Goal: Task Accomplishment & Management: Complete application form

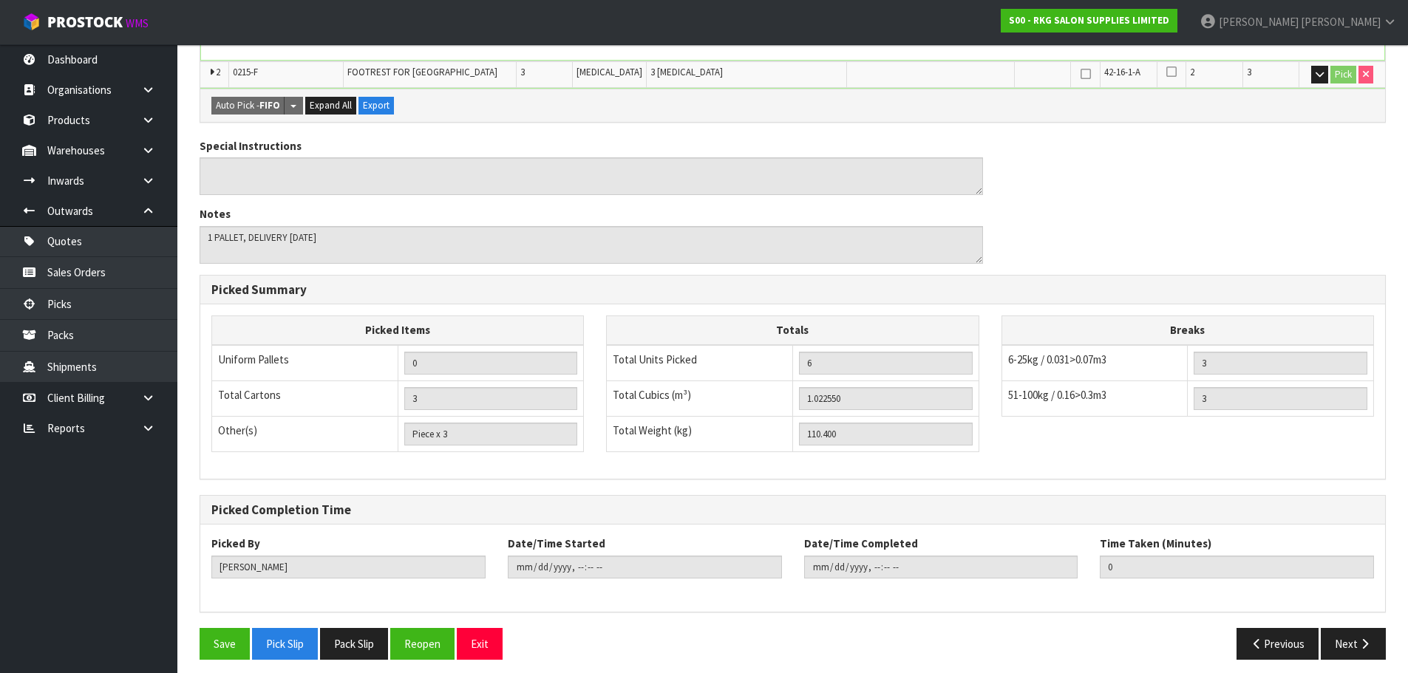
scroll to position [475, 0]
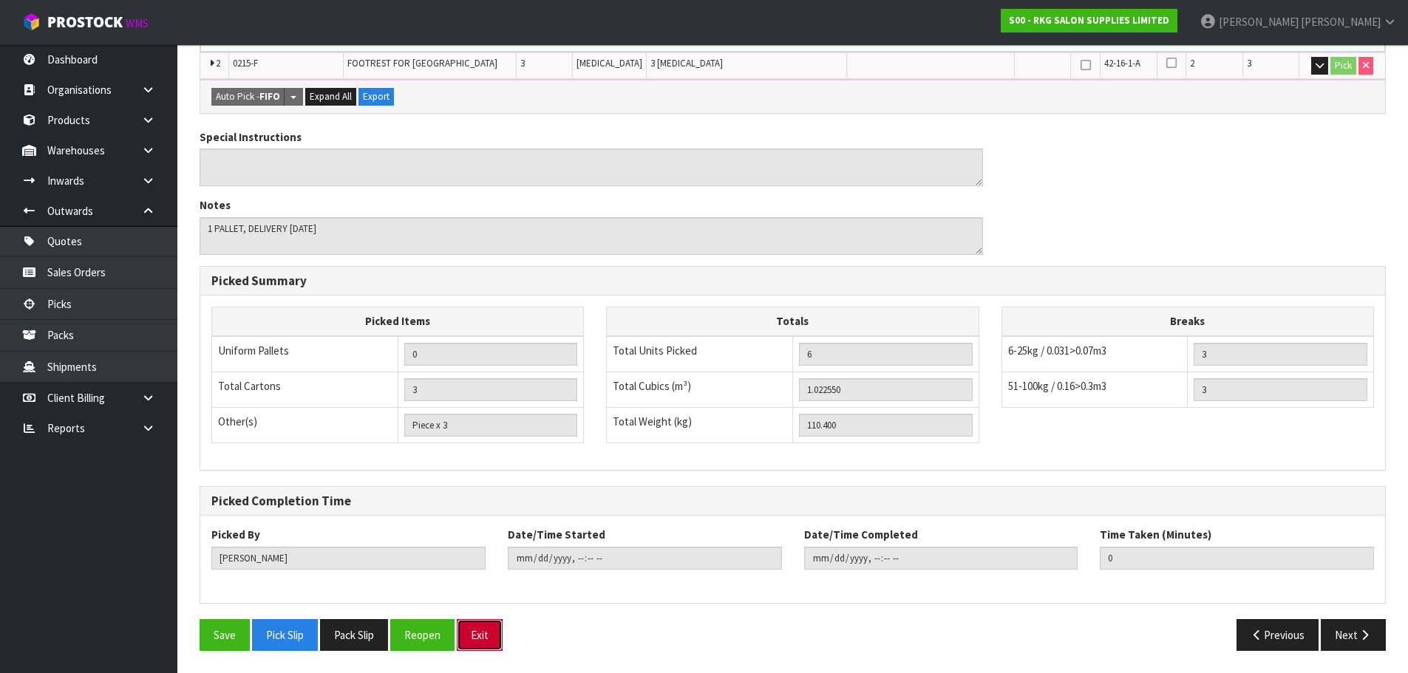
click at [486, 629] on button "Exit" at bounding box center [480, 635] width 46 height 32
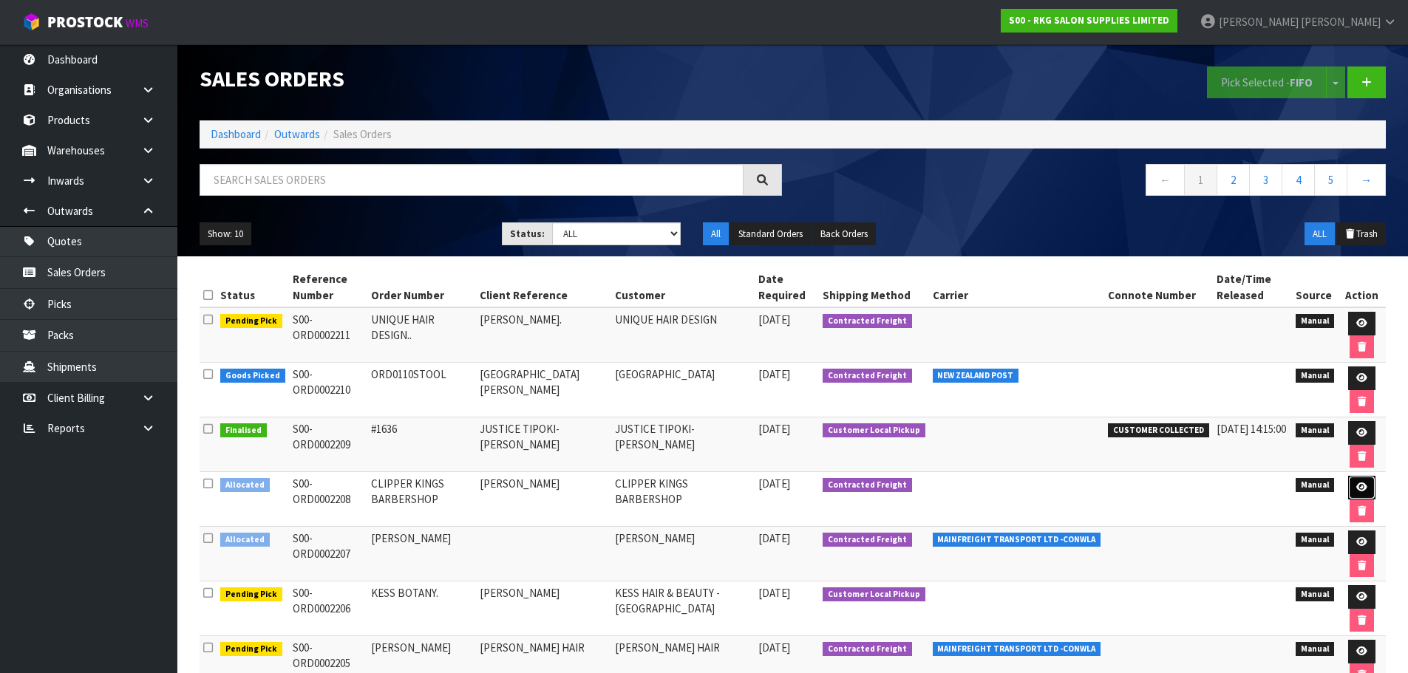
drag, startPoint x: 1359, startPoint y: 487, endPoint x: 1348, endPoint y: 487, distance: 11.1
click at [1359, 487] on icon at bounding box center [1361, 488] width 11 height 10
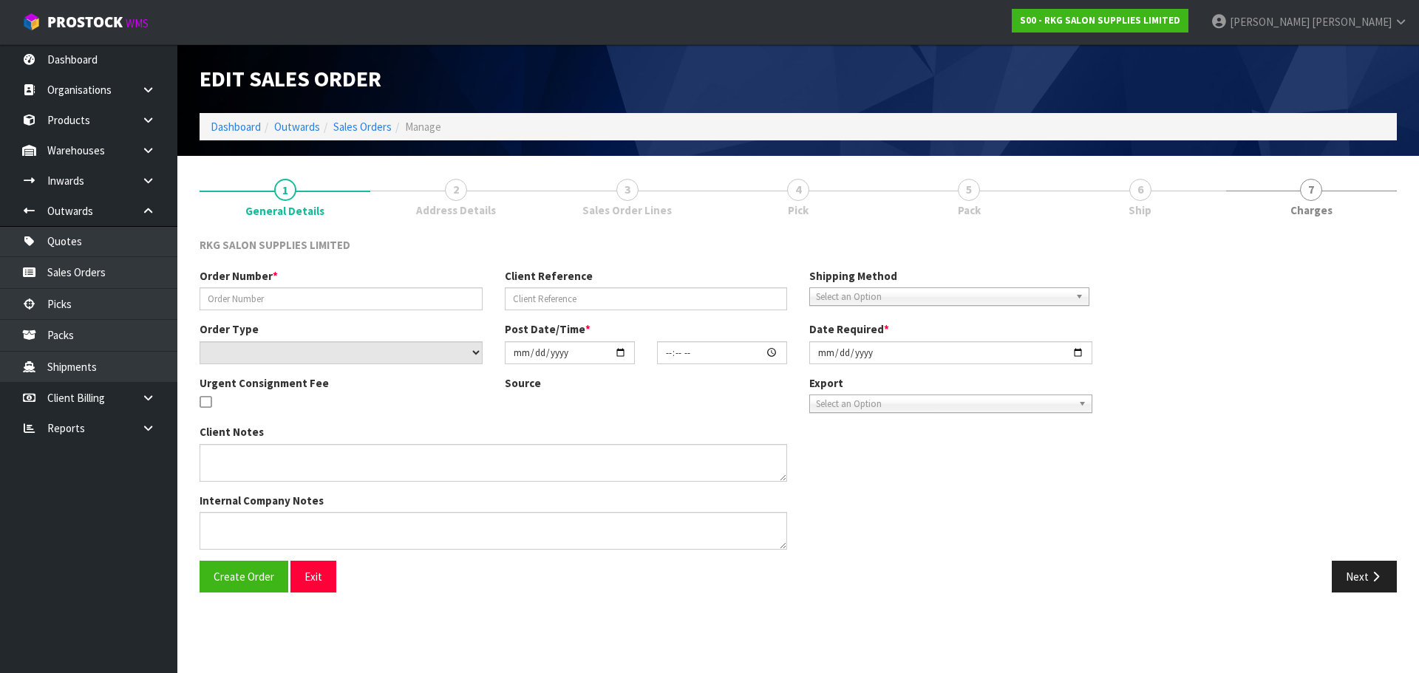
type input "CLIPPER KINGS BARBERSHOP"
type input "[PERSON_NAME]"
select select "number:0"
type input "[DATE]"
type input "12:40:00.000"
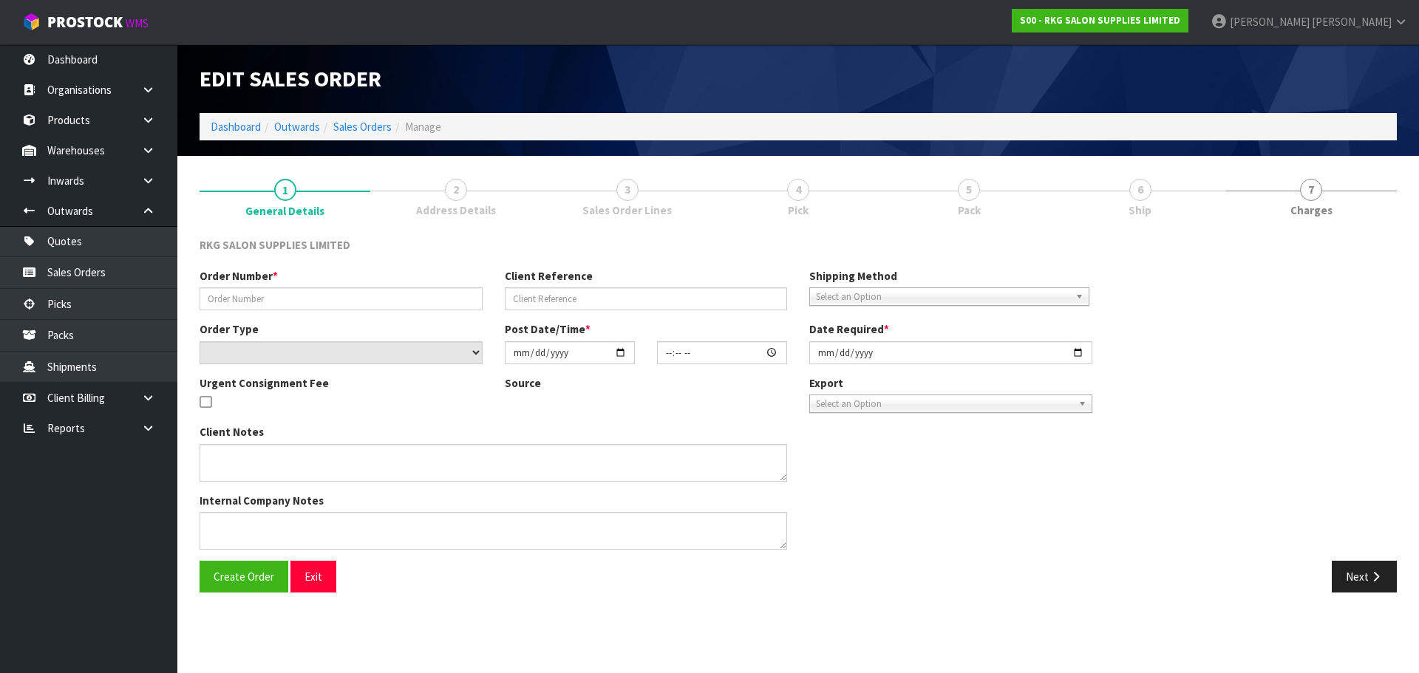
type input "[DATE]"
type textarea "DELIVERY REQUIRED [DATE]"
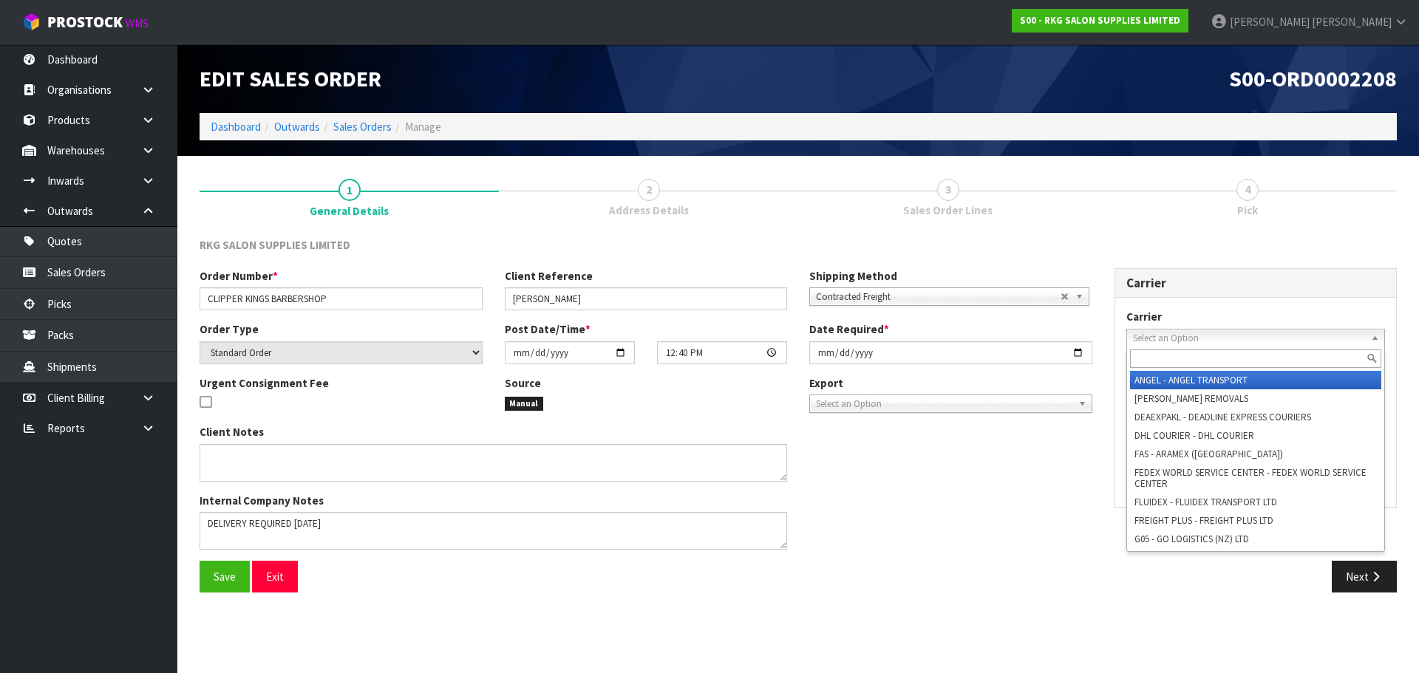
click at [1144, 339] on span "Select an Option" at bounding box center [1249, 339] width 233 height 18
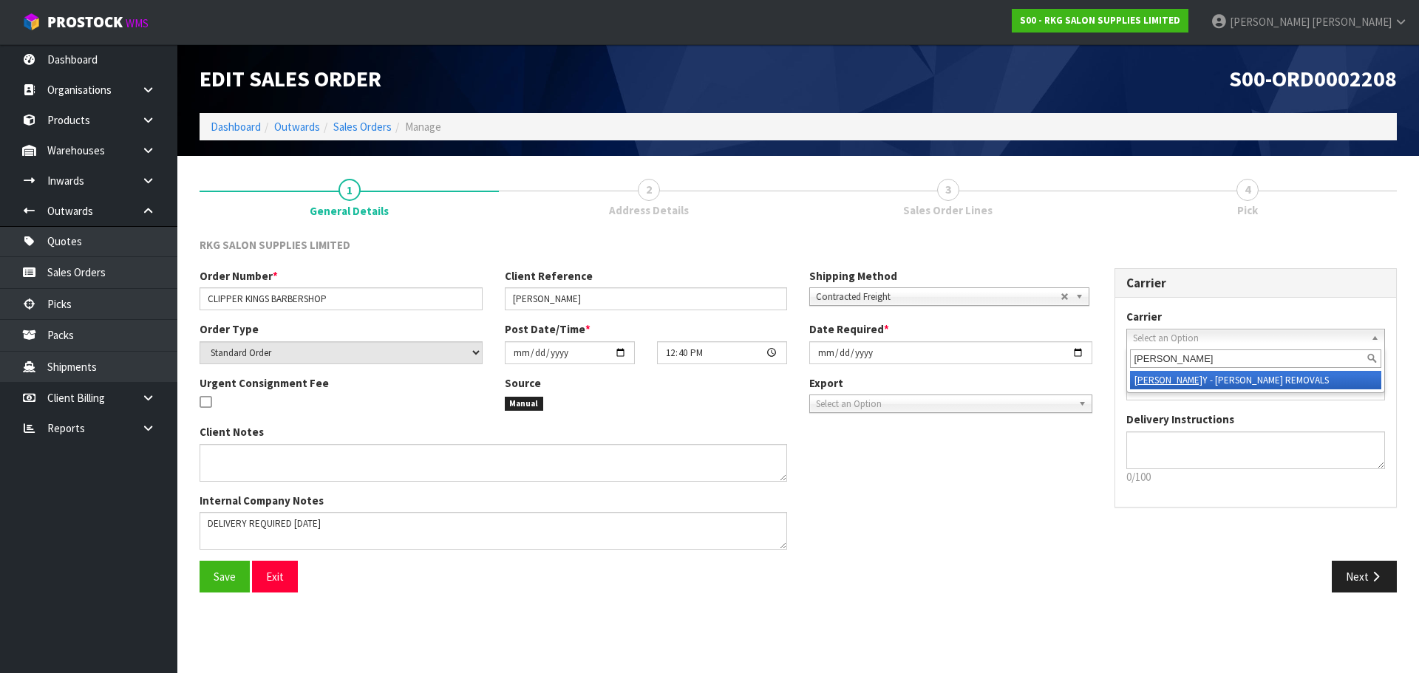
type input "[PERSON_NAME]"
click at [1144, 381] on em "[PERSON_NAME]" at bounding box center [1169, 380] width 68 height 13
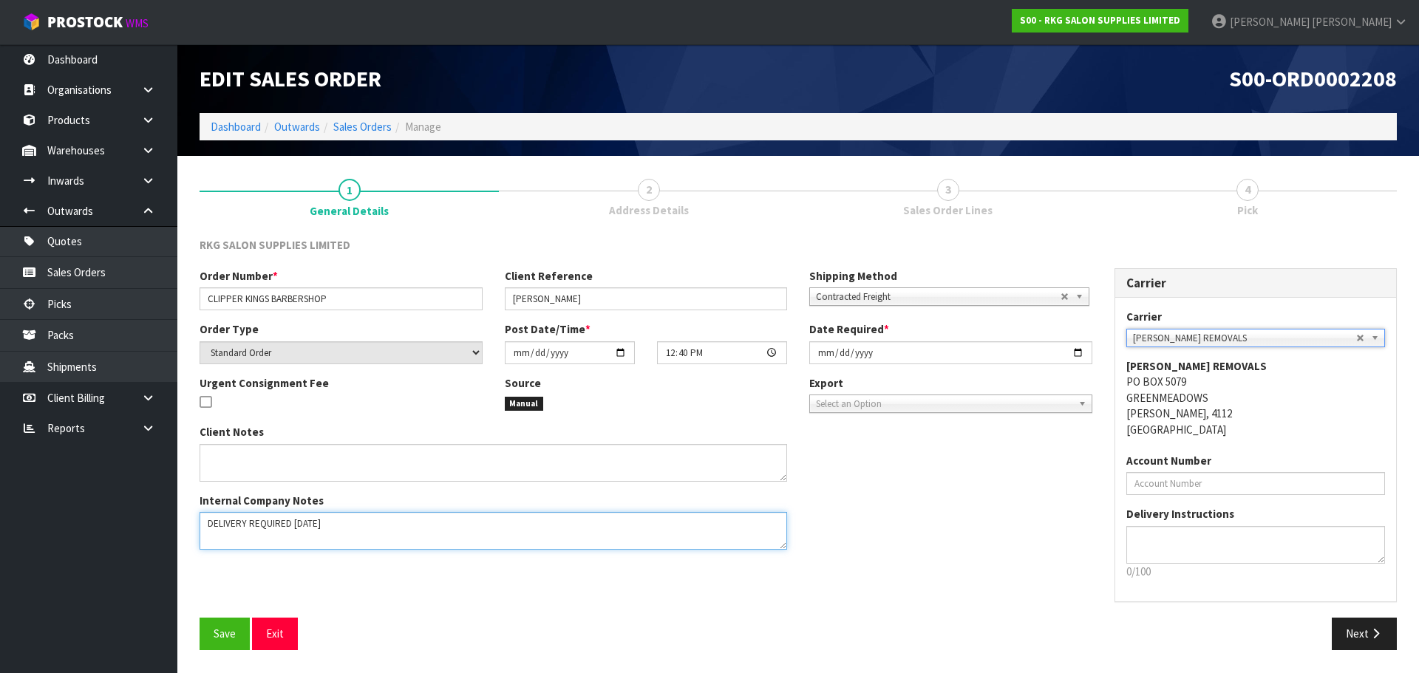
click at [208, 525] on textarea at bounding box center [494, 531] width 588 height 38
type textarea "[PERSON_NAME] COLLECT [DATE] DELIVERY REQUIRED [DATE]"
click at [211, 633] on button "Save" at bounding box center [225, 634] width 50 height 32
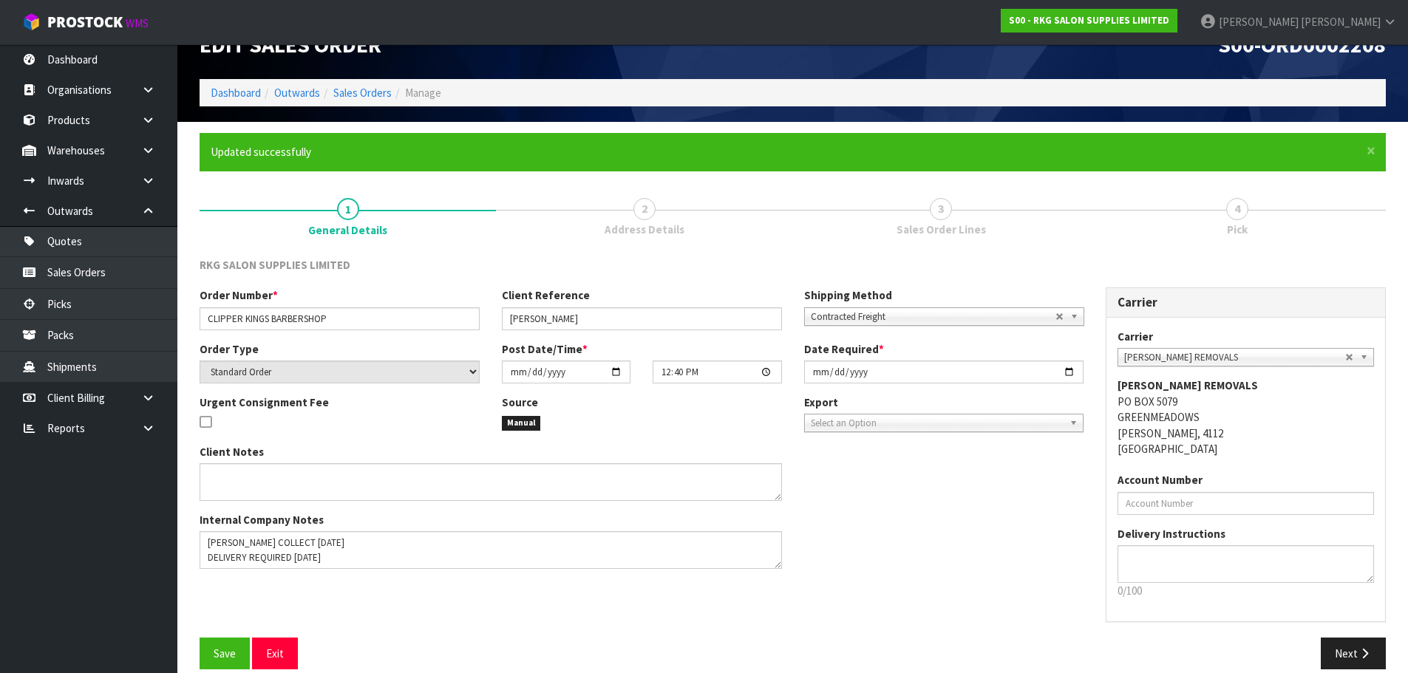
scroll to position [52, 0]
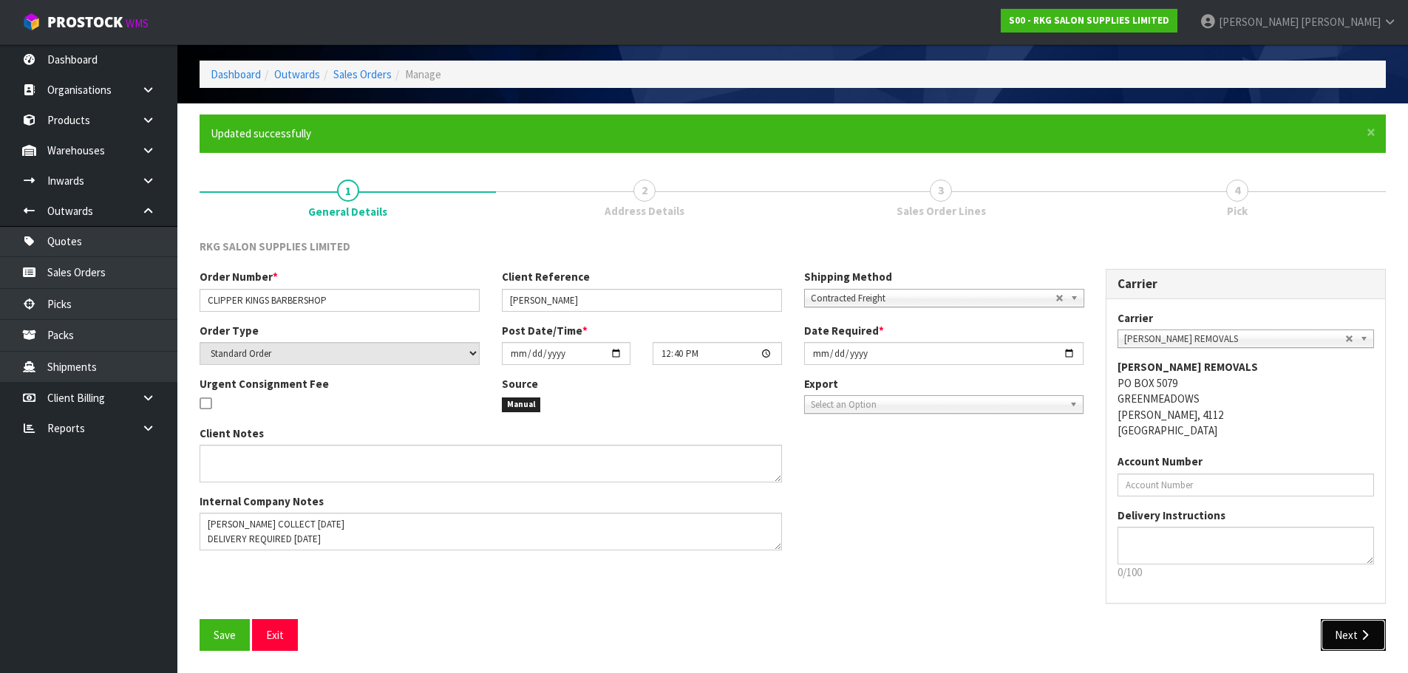
click at [1347, 636] on button "Next" at bounding box center [1353, 635] width 65 height 32
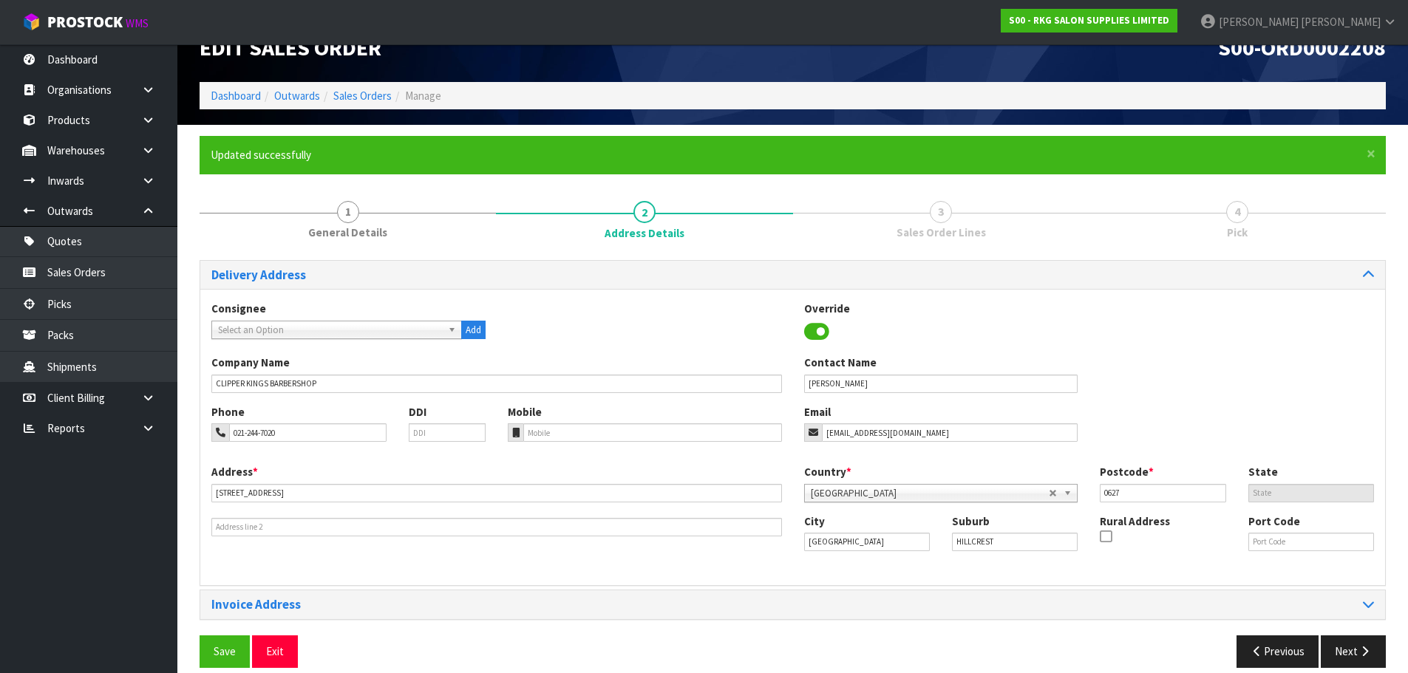
scroll to position [48, 0]
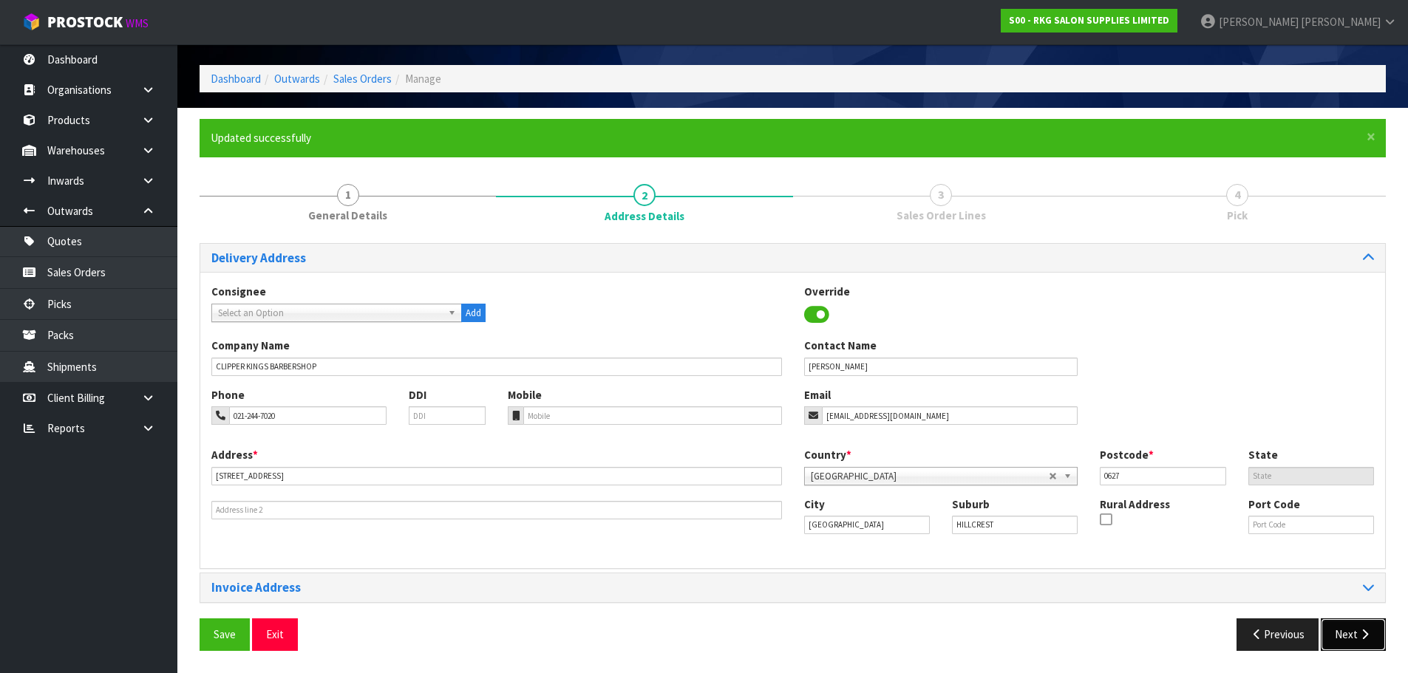
drag, startPoint x: 1353, startPoint y: 637, endPoint x: 1267, endPoint y: 619, distance: 88.4
click at [1353, 637] on button "Next" at bounding box center [1353, 635] width 65 height 32
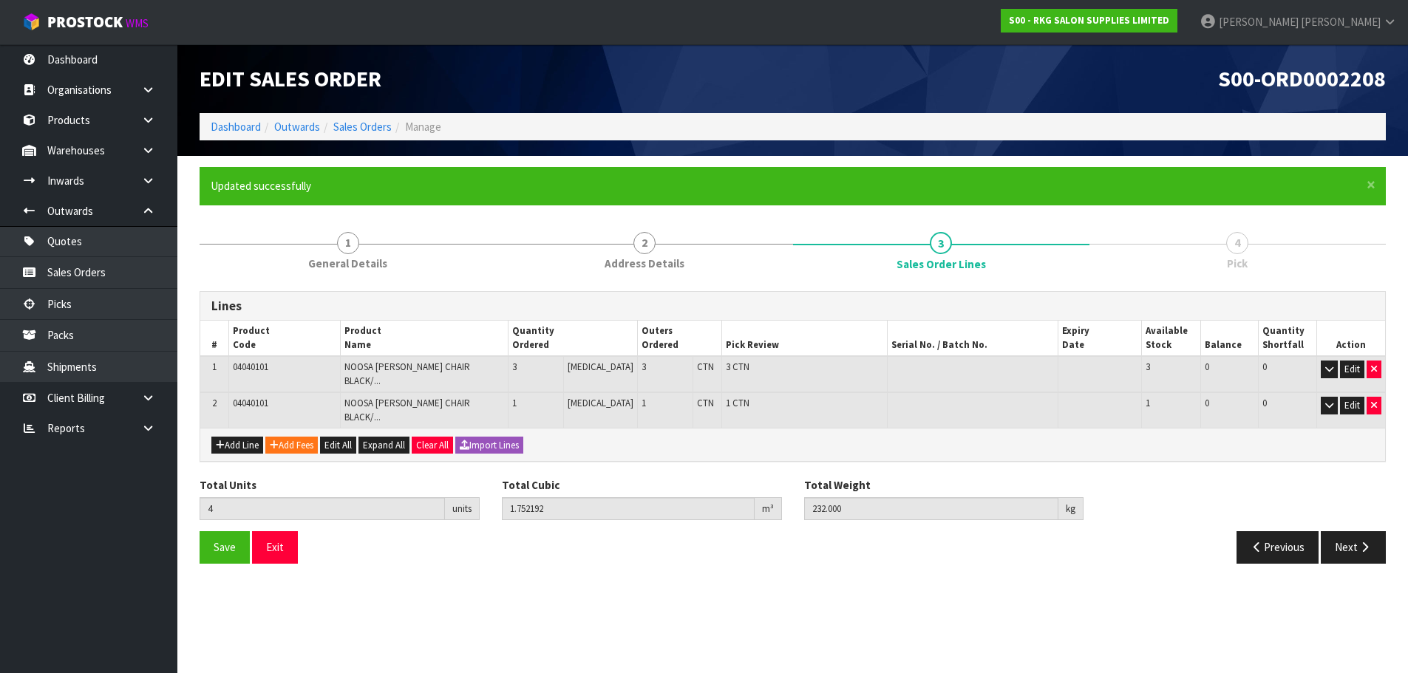
scroll to position [0, 0]
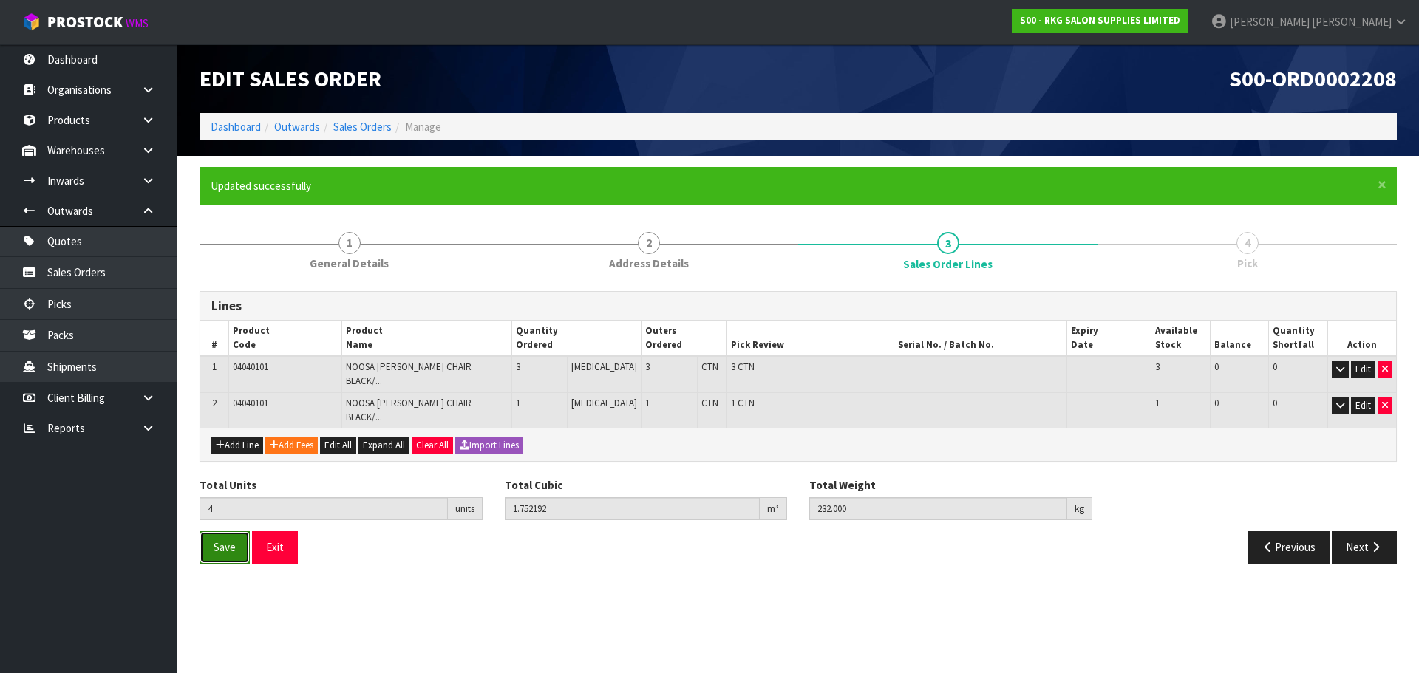
click at [221, 540] on span "Save" at bounding box center [225, 547] width 22 height 14
click at [1356, 531] on button "Next" at bounding box center [1364, 547] width 65 height 32
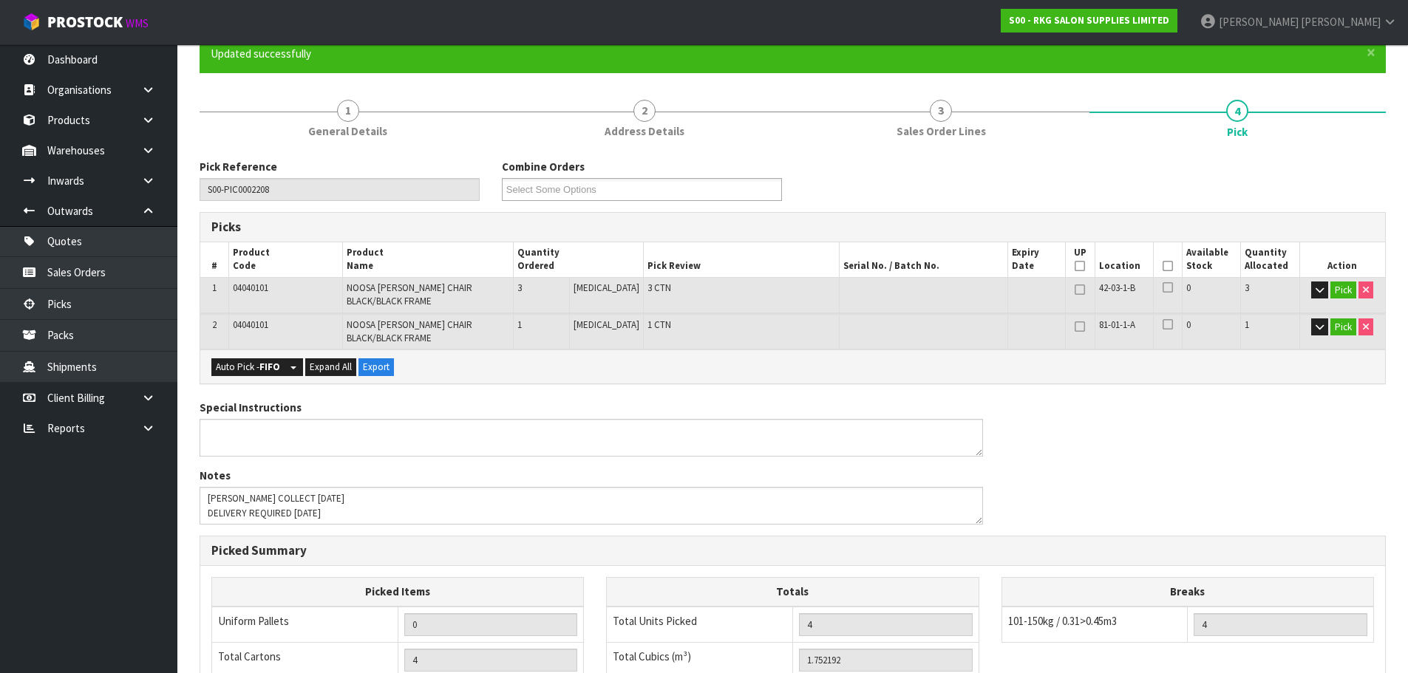
scroll to position [107, 0]
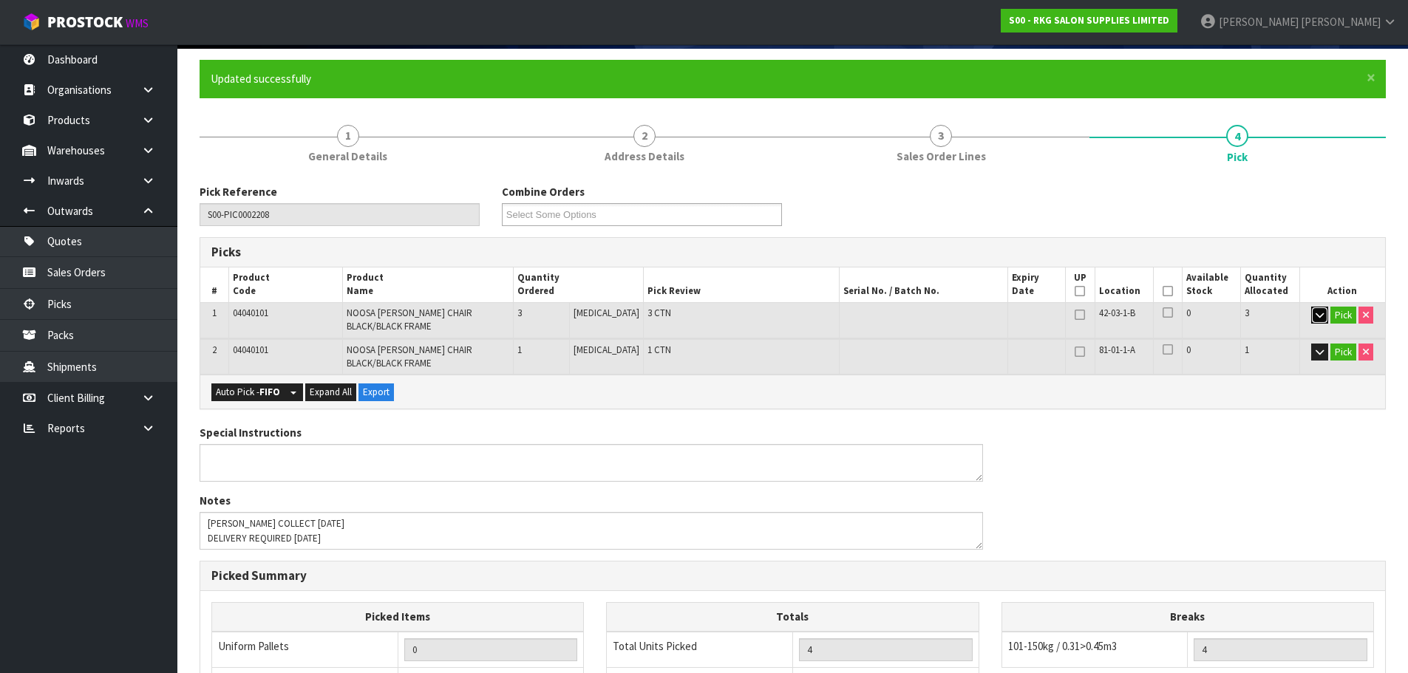
click at [1316, 316] on icon "button" at bounding box center [1320, 315] width 8 height 10
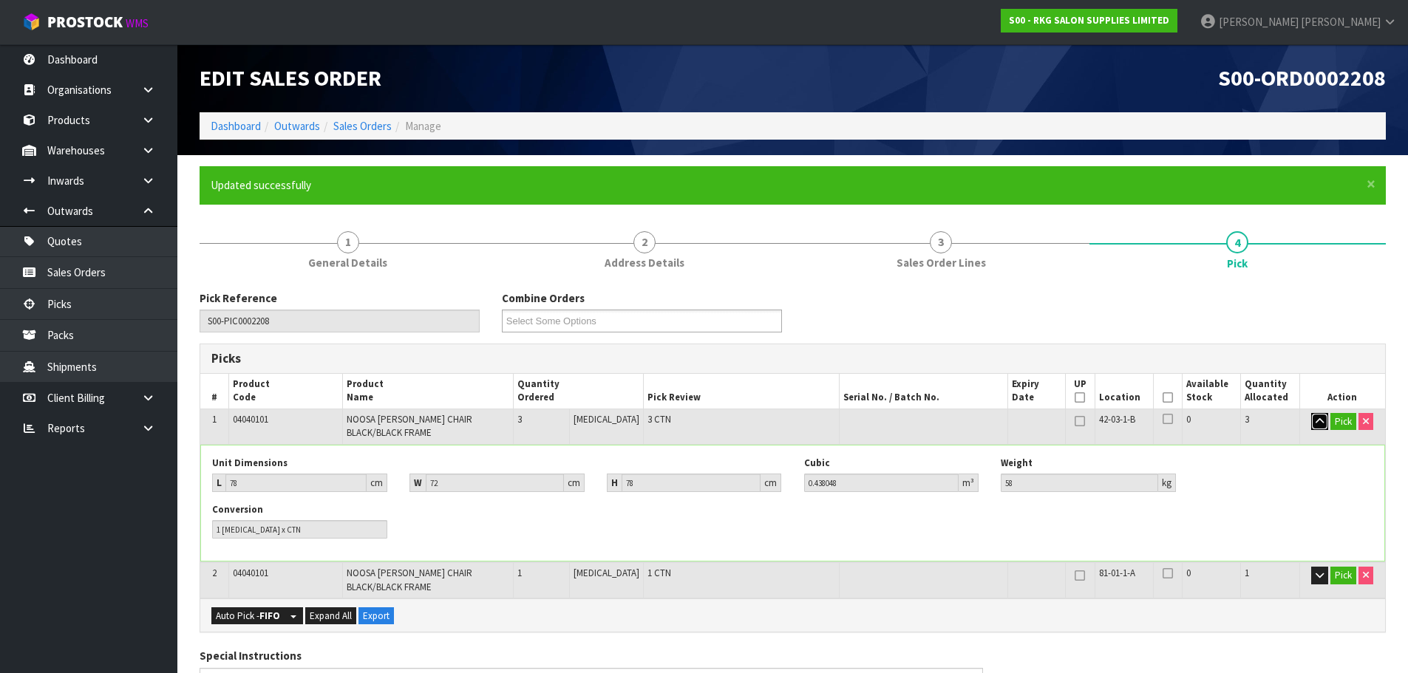
scroll to position [0, 0]
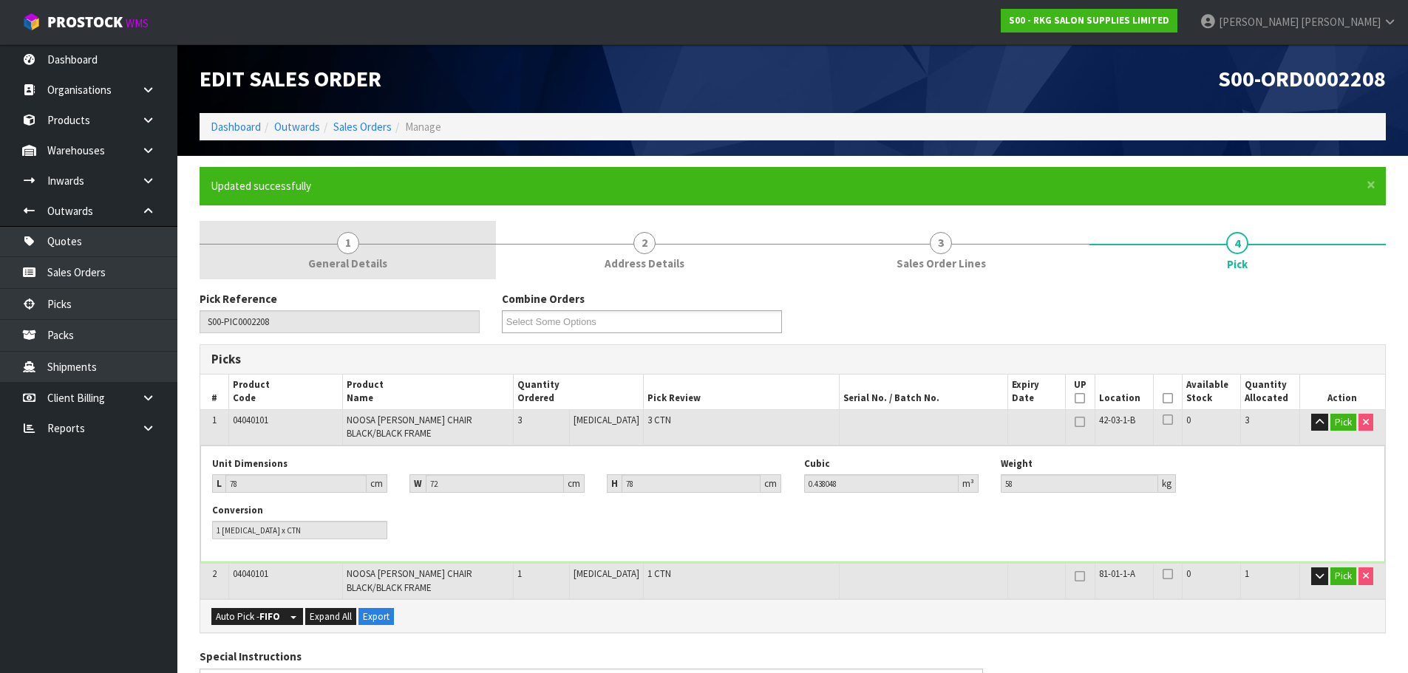
click at [338, 240] on span "1" at bounding box center [348, 243] width 22 height 22
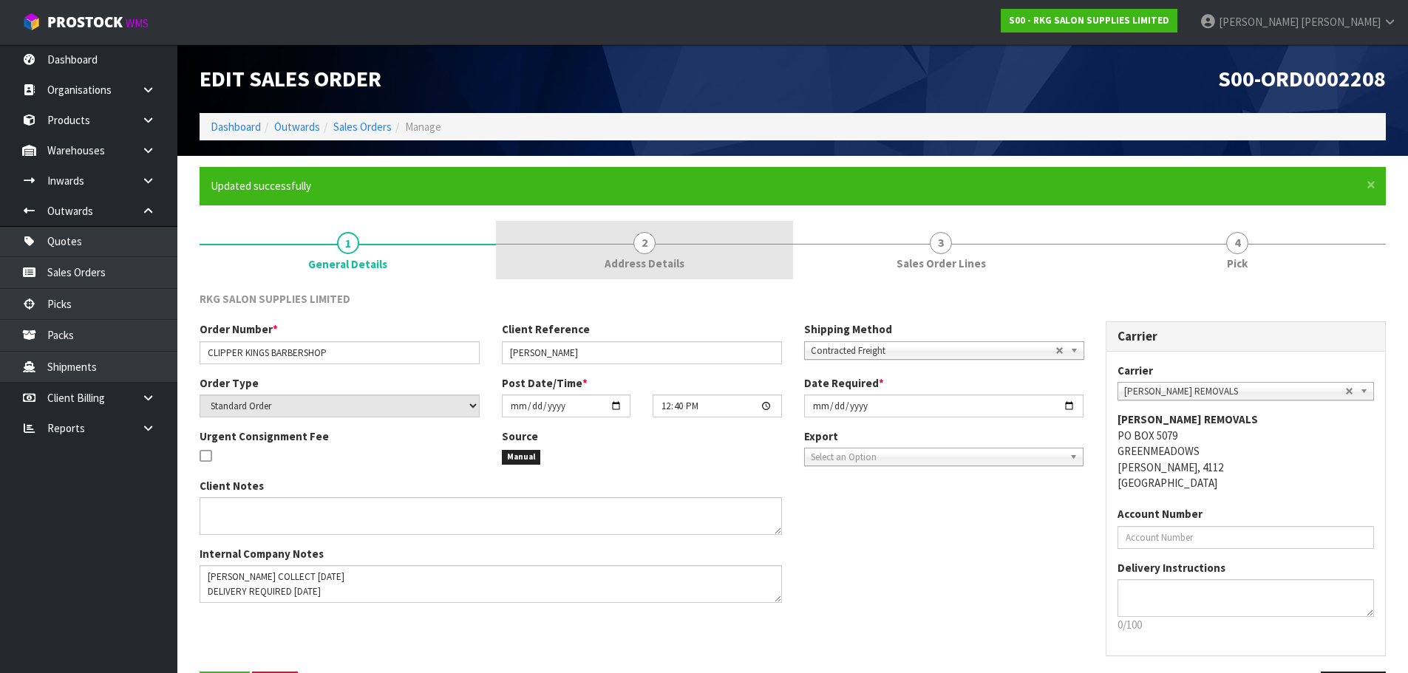
click at [652, 246] on span "2" at bounding box center [644, 243] width 22 height 22
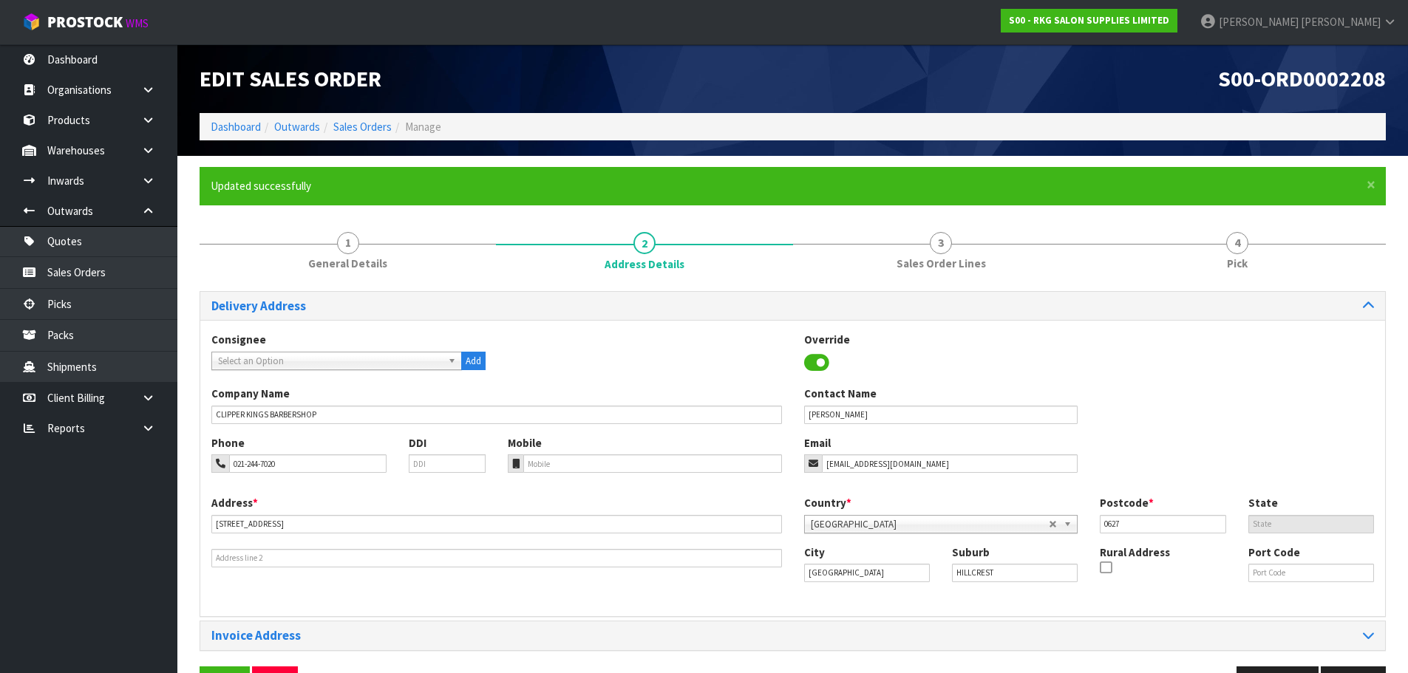
scroll to position [48, 0]
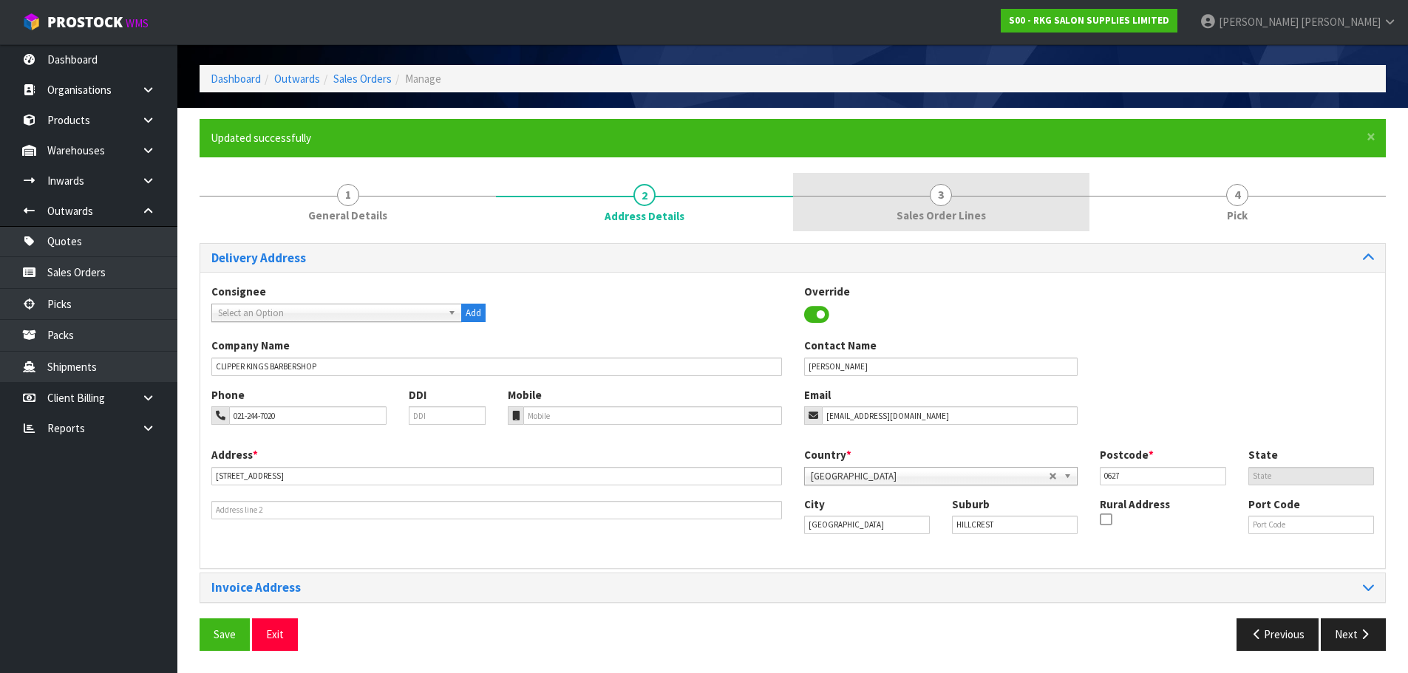
drag, startPoint x: 950, startPoint y: 200, endPoint x: 928, endPoint y: 261, distance: 65.2
click at [950, 200] on span "3" at bounding box center [941, 195] width 22 height 22
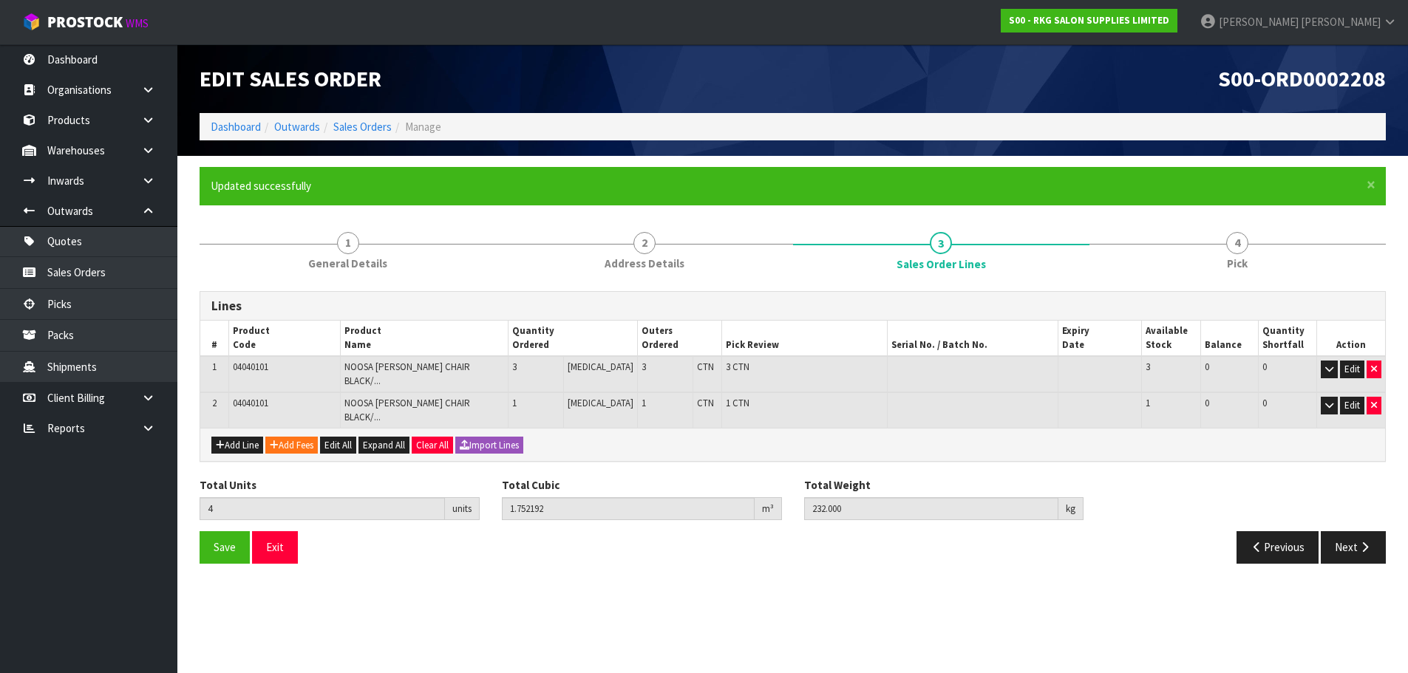
scroll to position [0, 0]
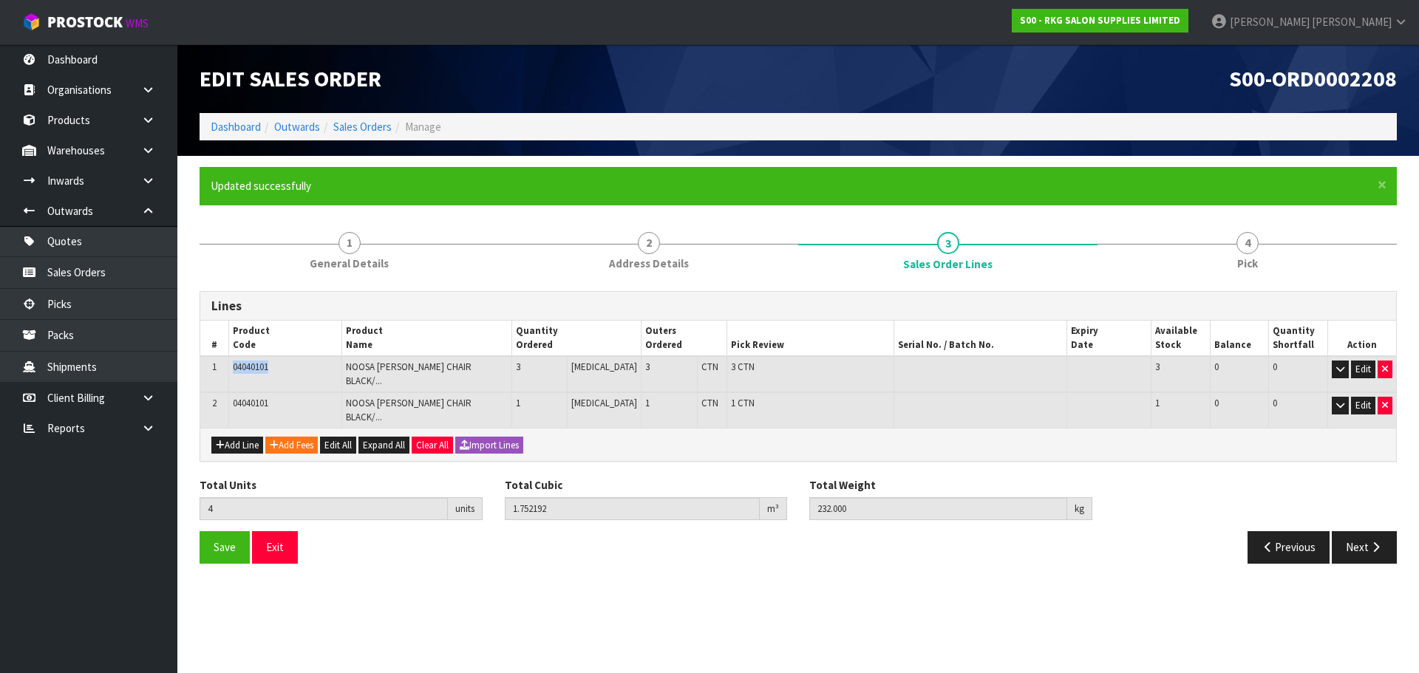
drag, startPoint x: 277, startPoint y: 373, endPoint x: 225, endPoint y: 373, distance: 52.5
click at [225, 373] on tr "1 04040101 NOOSA [PERSON_NAME] CHAIR BLACK/... 3 [MEDICAL_DATA] 3 CTN 3 CTN 3 0…" at bounding box center [798, 374] width 1196 height 36
copy tr "04040101"
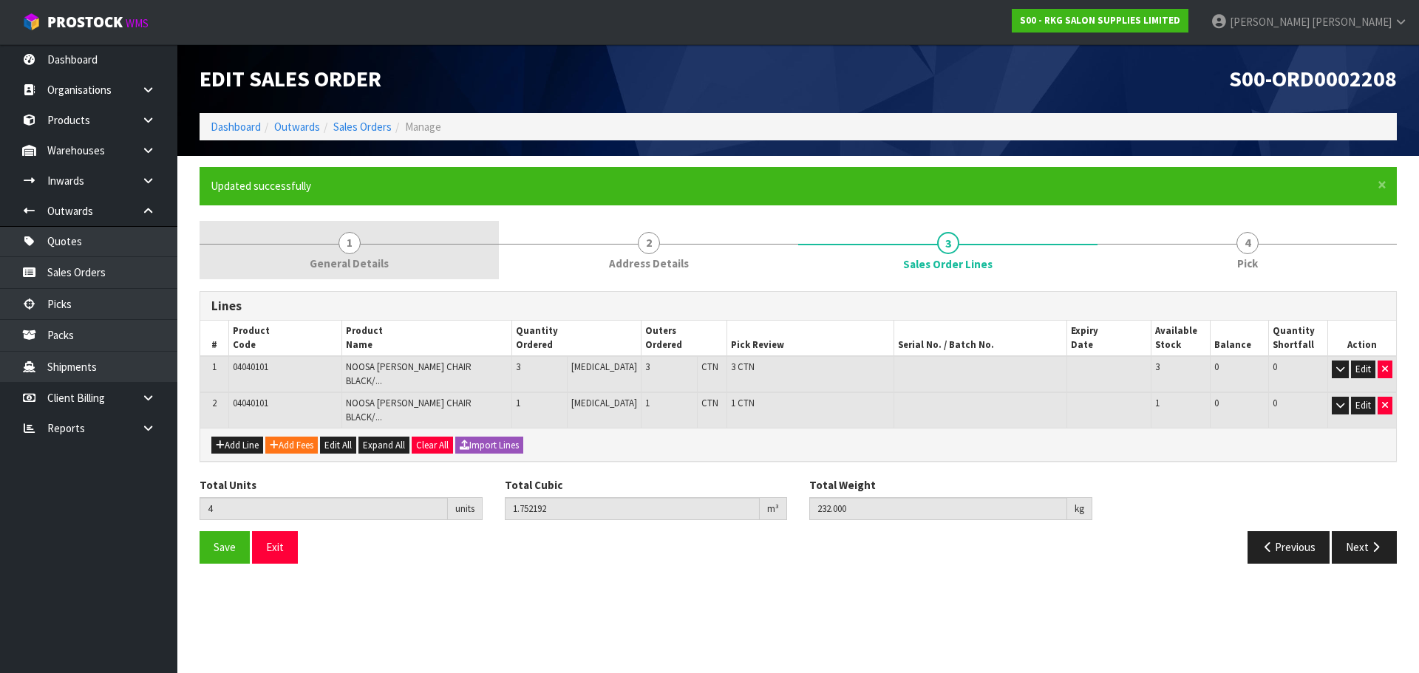
click at [356, 251] on span "1" at bounding box center [350, 243] width 22 height 22
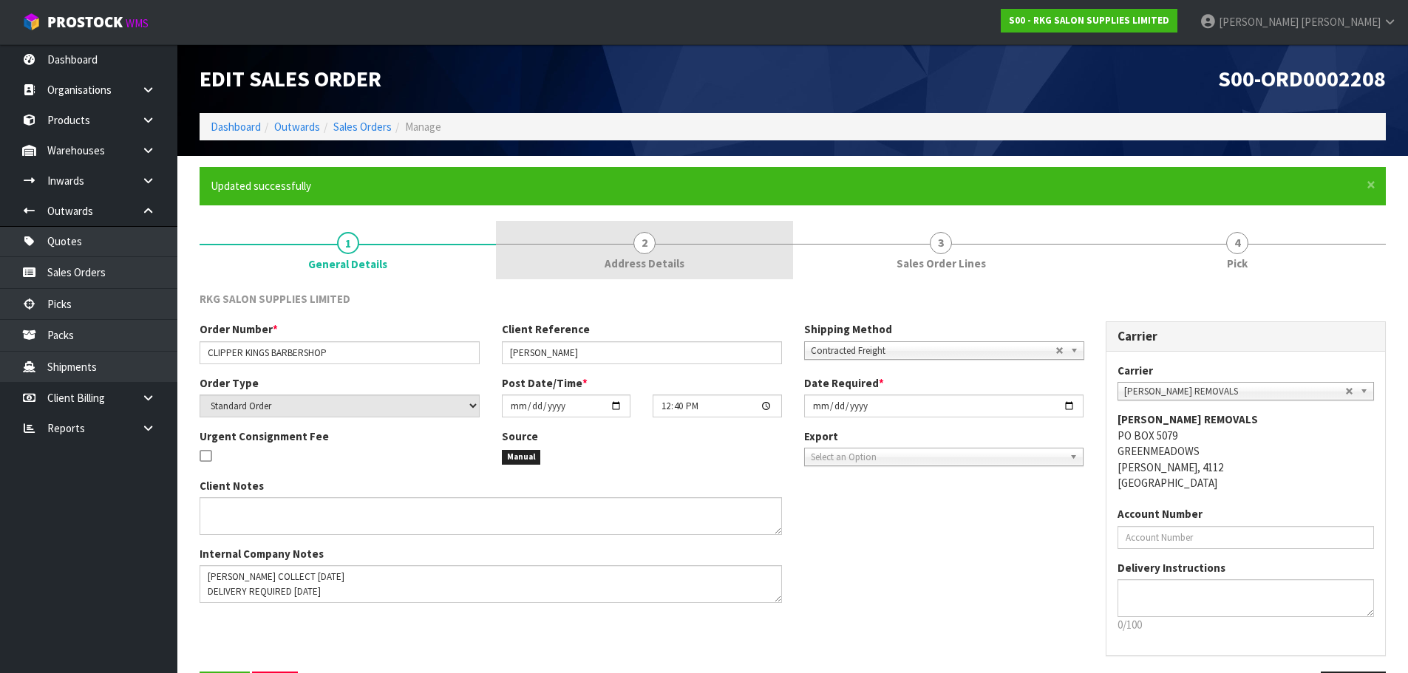
click at [637, 241] on span "2" at bounding box center [644, 243] width 22 height 22
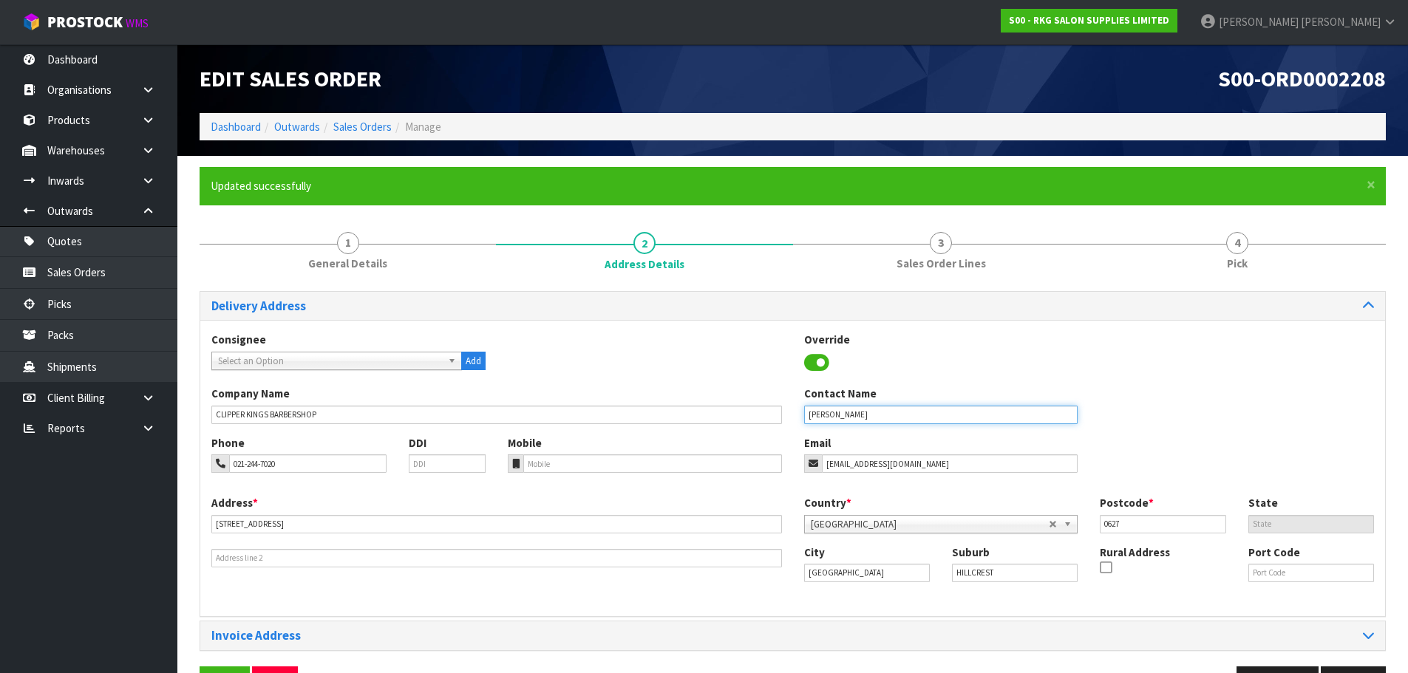
drag, startPoint x: 831, startPoint y: 412, endPoint x: 778, endPoint y: 421, distance: 53.8
click at [780, 421] on div "Company Name CLIPPER KINGS BARBERSHOP Contact Name [PERSON_NAME]" at bounding box center [792, 410] width 1185 height 49
drag, startPoint x: 313, startPoint y: 463, endPoint x: 221, endPoint y: 463, distance: 92.4
click at [221, 463] on div "021-244-7020" at bounding box center [298, 464] width 175 height 18
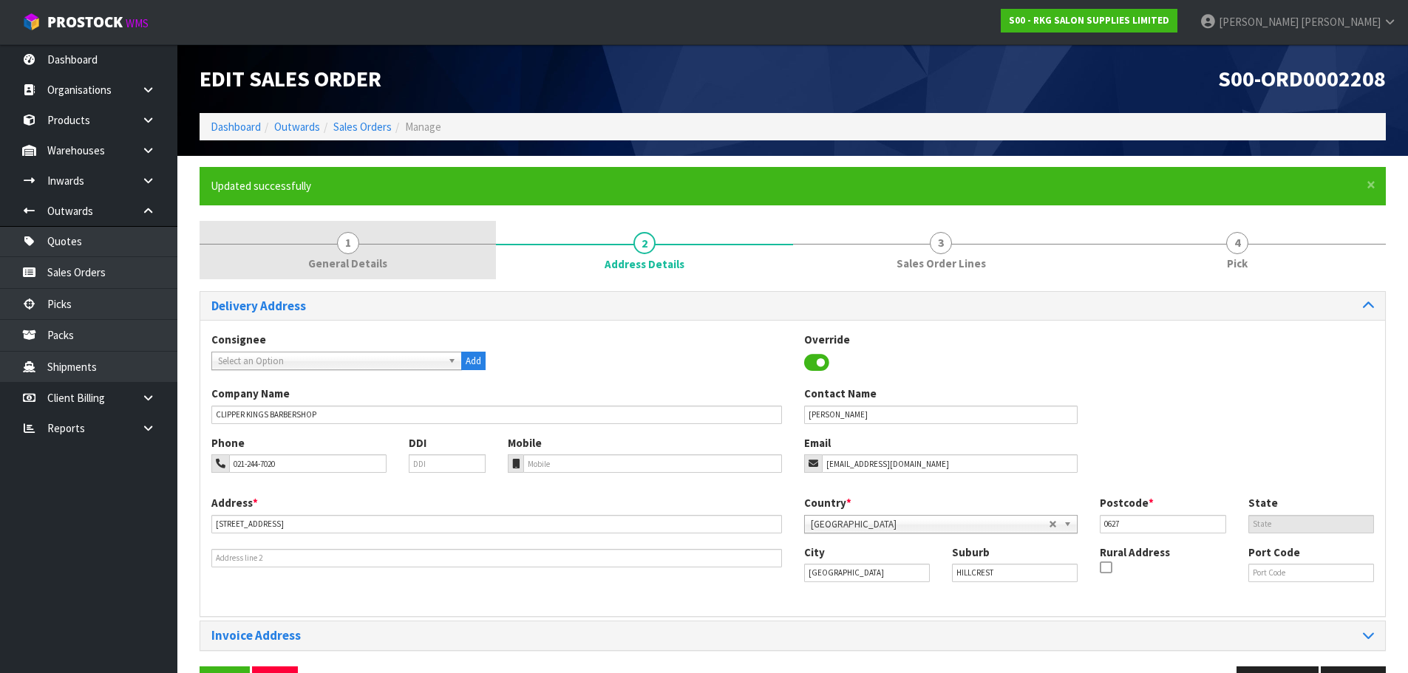
click at [348, 245] on span "1" at bounding box center [348, 243] width 22 height 22
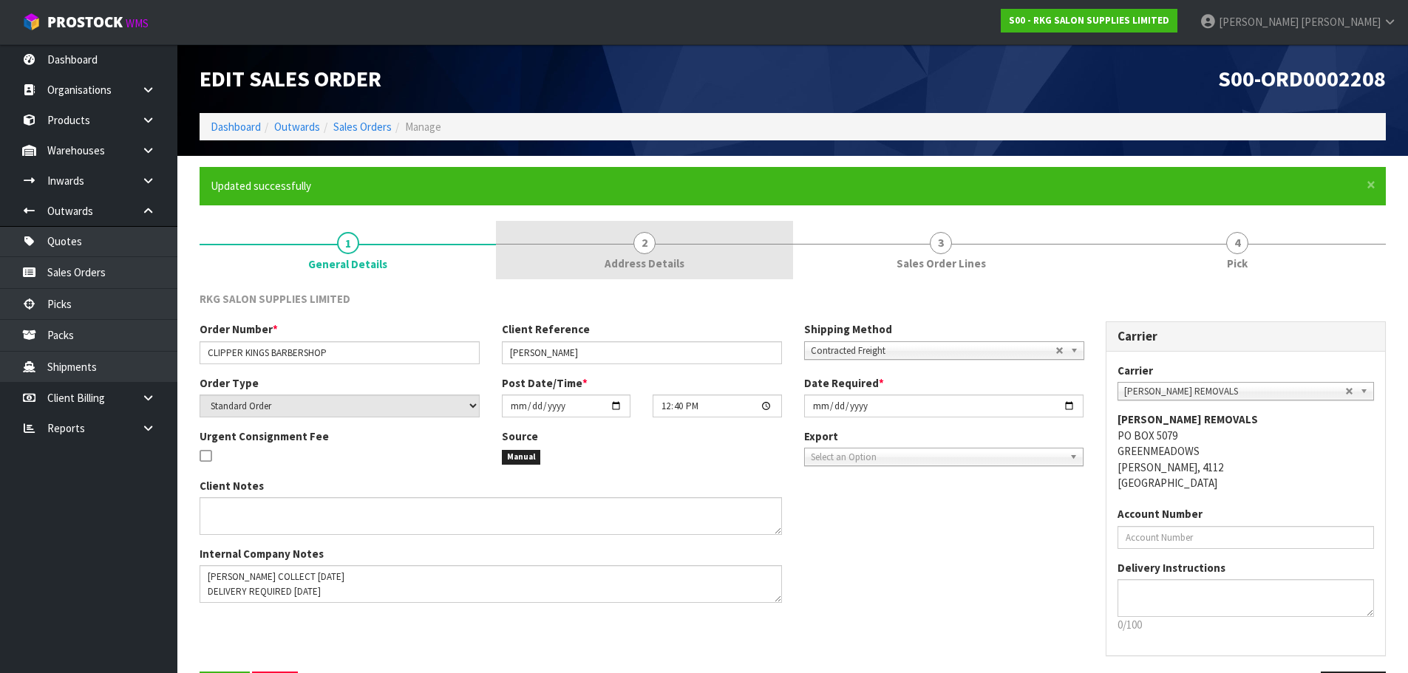
click at [647, 238] on span "2" at bounding box center [644, 243] width 22 height 22
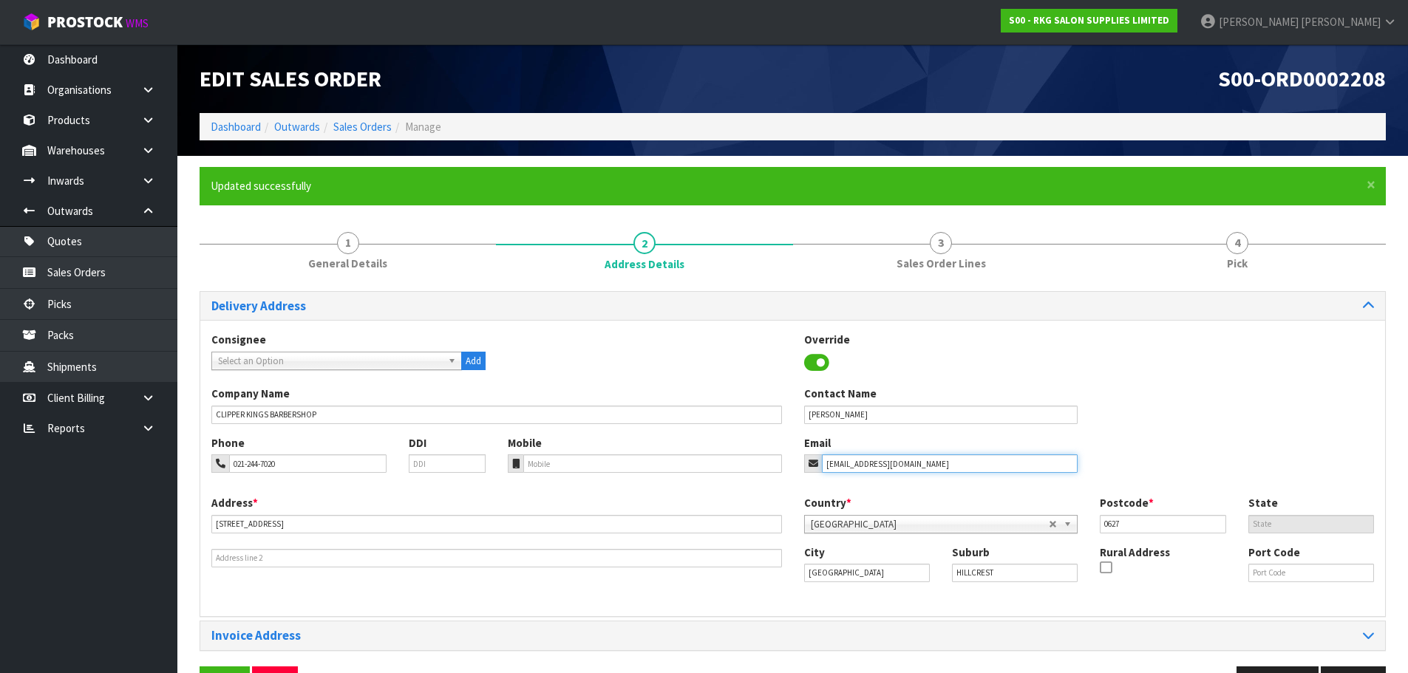
drag, startPoint x: 826, startPoint y: 466, endPoint x: 846, endPoint y: 466, distance: 19.2
click at [846, 466] on input "[EMAIL_ADDRESS][DOMAIN_NAME]" at bounding box center [950, 464] width 256 height 18
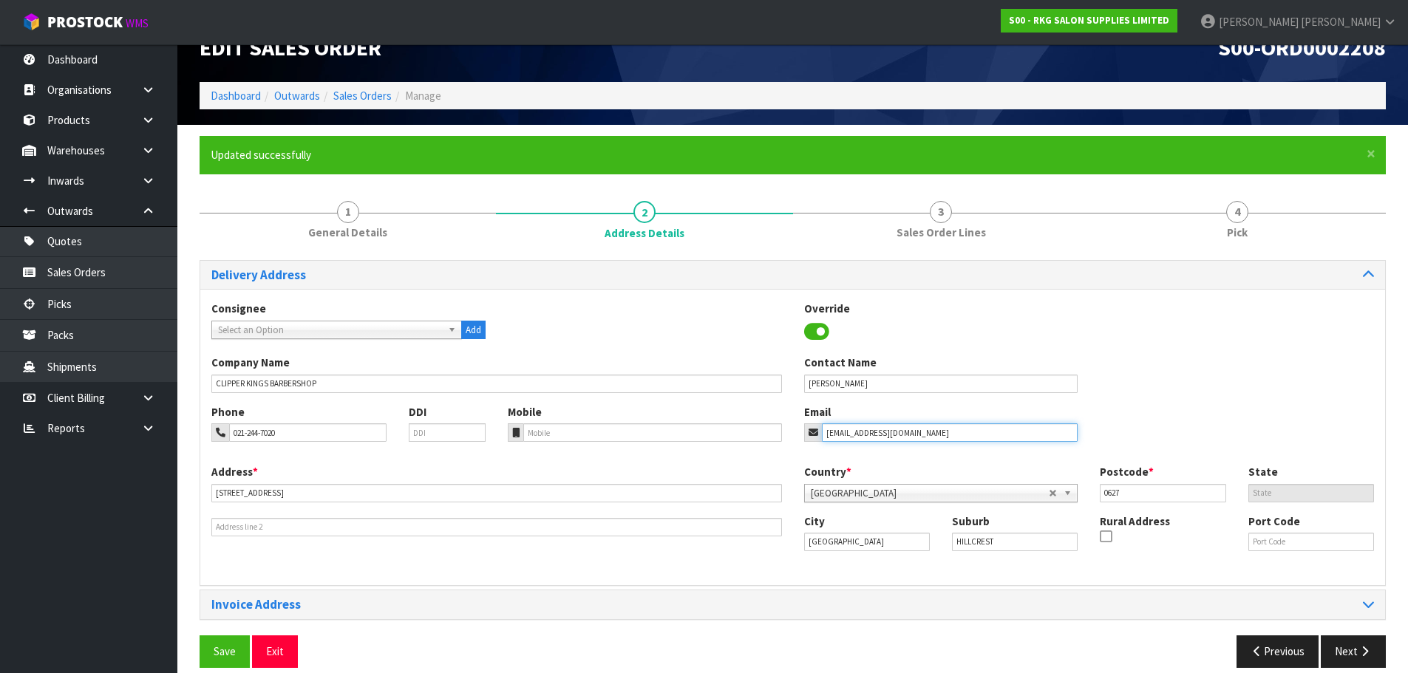
scroll to position [48, 0]
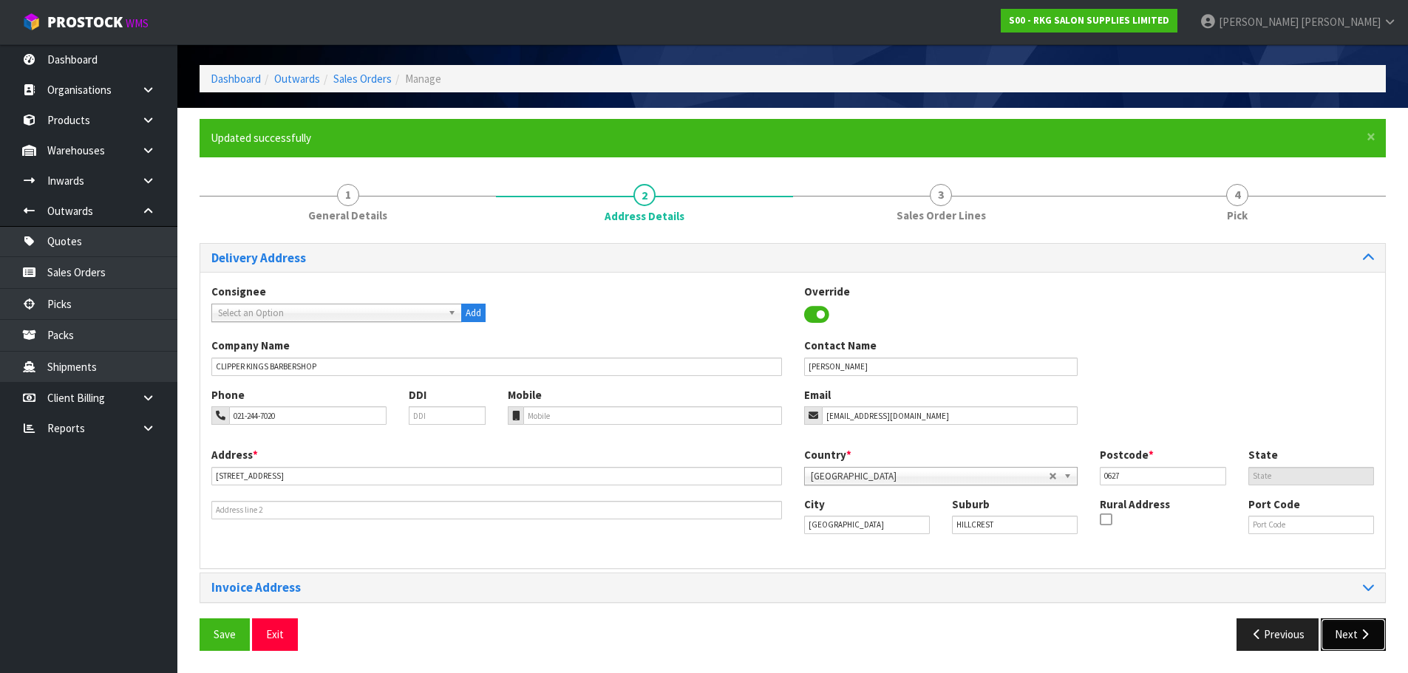
click at [1337, 638] on button "Next" at bounding box center [1353, 635] width 65 height 32
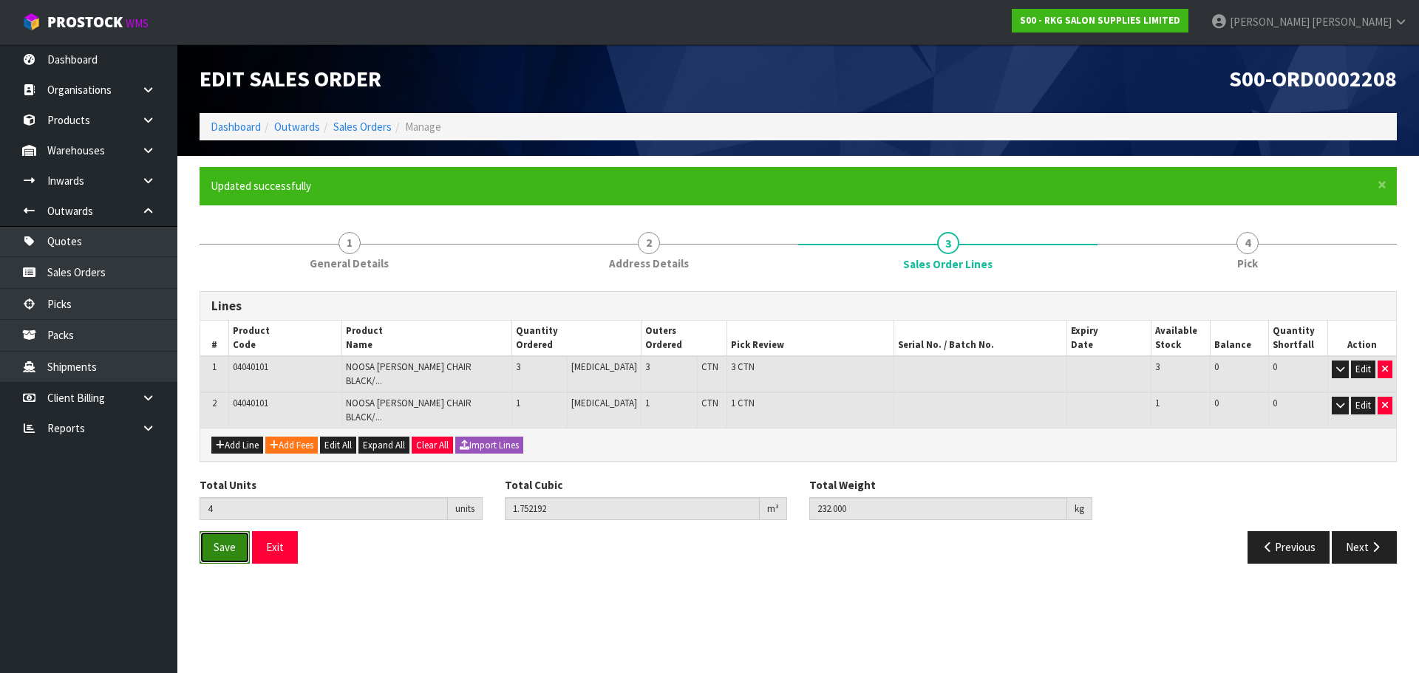
click at [223, 540] on span "Save" at bounding box center [225, 547] width 22 height 14
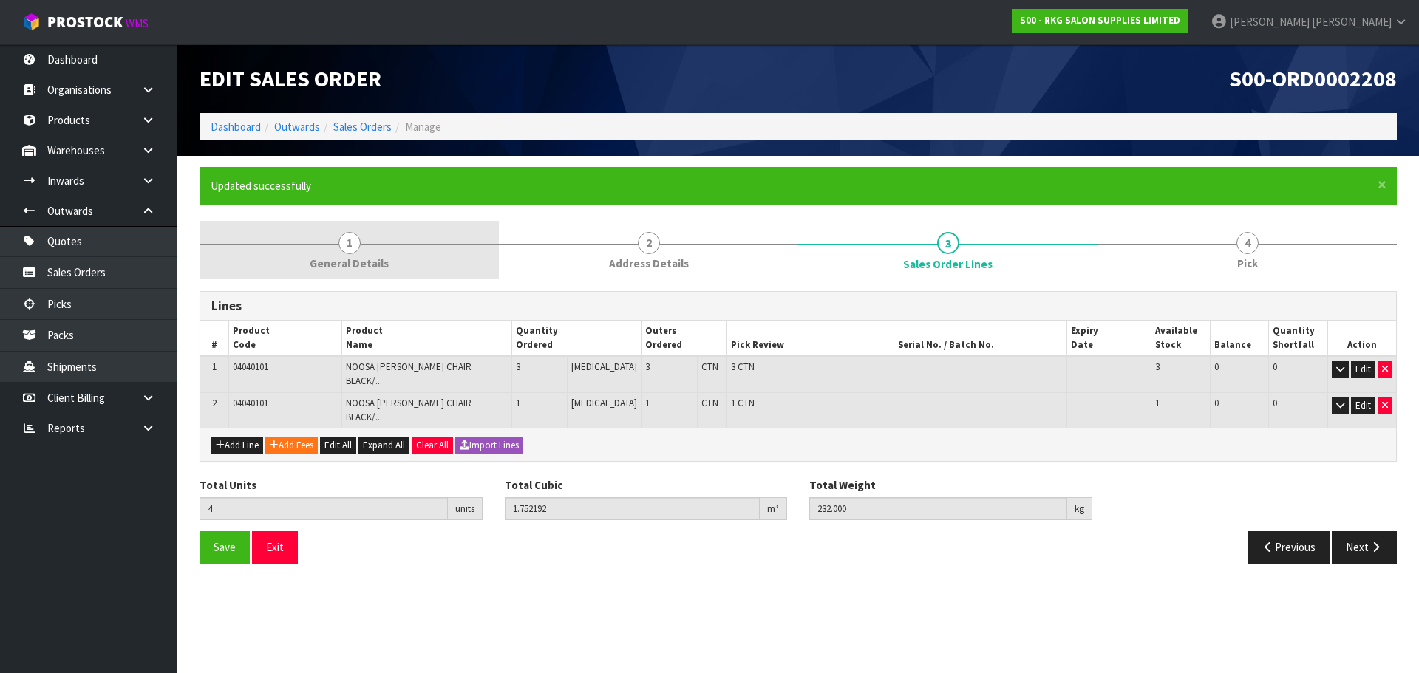
click at [354, 244] on span "1" at bounding box center [350, 243] width 22 height 22
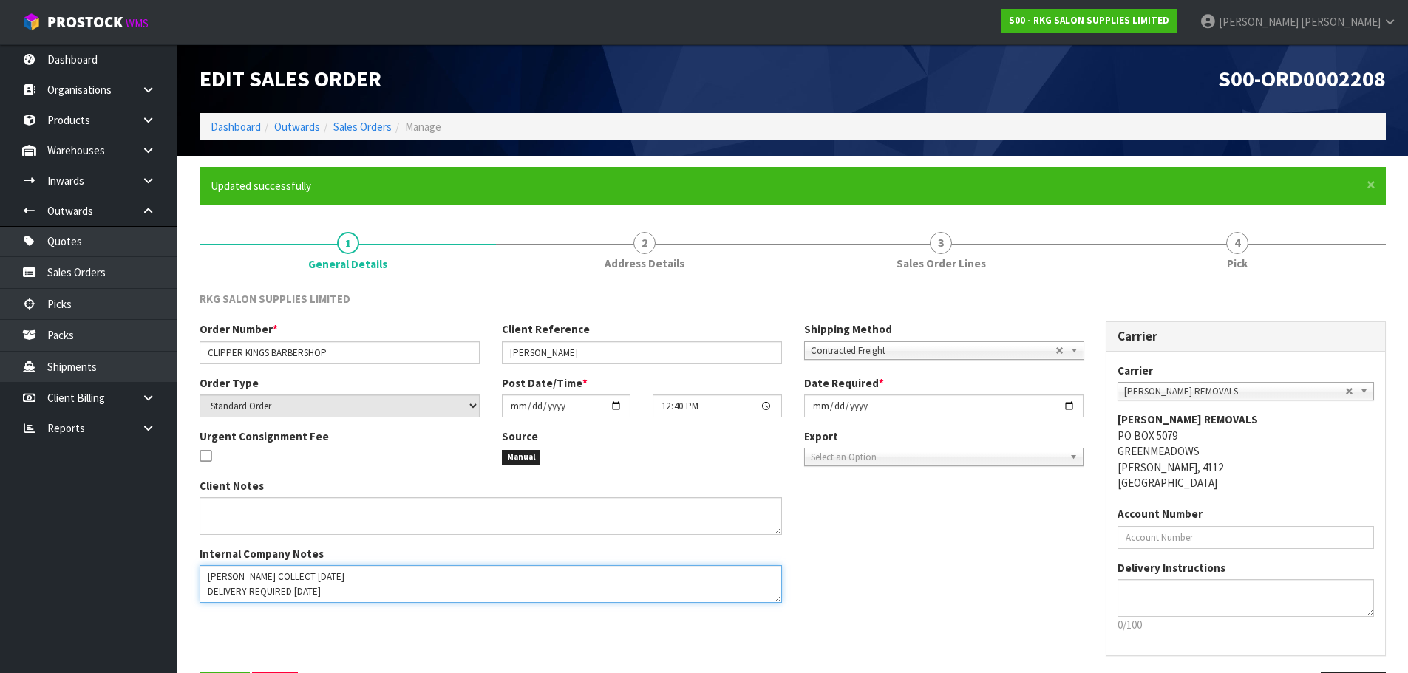
click at [344, 577] on textarea at bounding box center [491, 584] width 582 height 38
drag, startPoint x: 327, startPoint y: 576, endPoint x: 344, endPoint y: 556, distance: 26.2
click at [329, 574] on textarea at bounding box center [491, 584] width 582 height 38
click at [335, 577] on textarea at bounding box center [491, 584] width 582 height 38
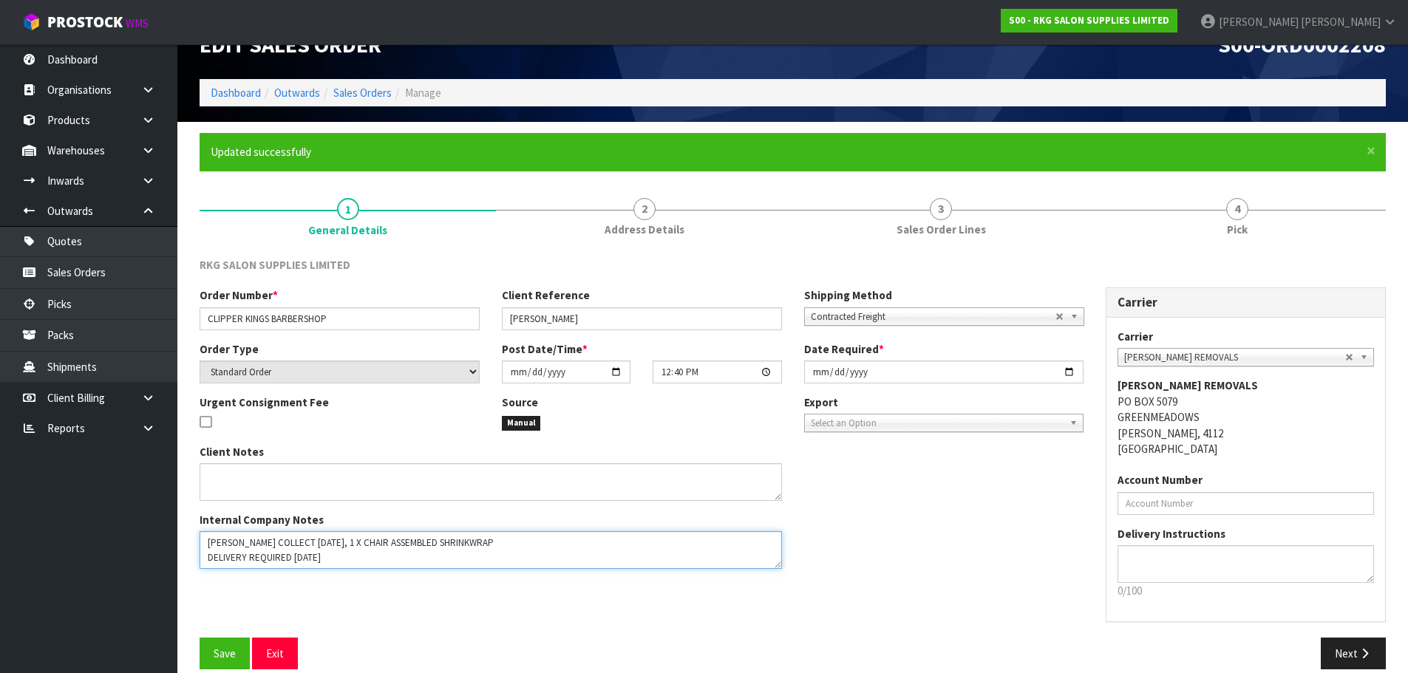
scroll to position [52, 0]
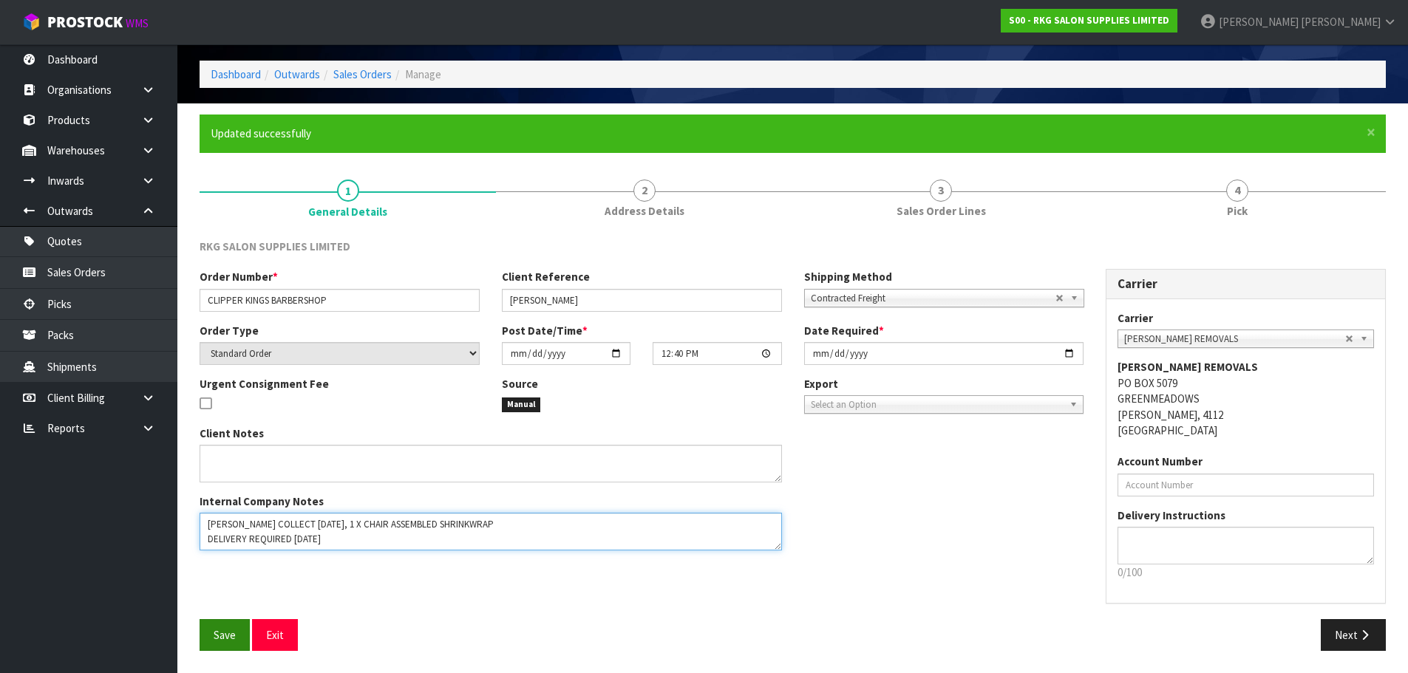
type textarea "[PERSON_NAME] COLLECT [DATE], 1 X CHAIR ASSEMBLED SHRINKWRAP DELIVERY REQUIRED …"
click at [218, 638] on span "Save" at bounding box center [225, 635] width 22 height 14
click at [1357, 630] on button "Next" at bounding box center [1353, 635] width 65 height 32
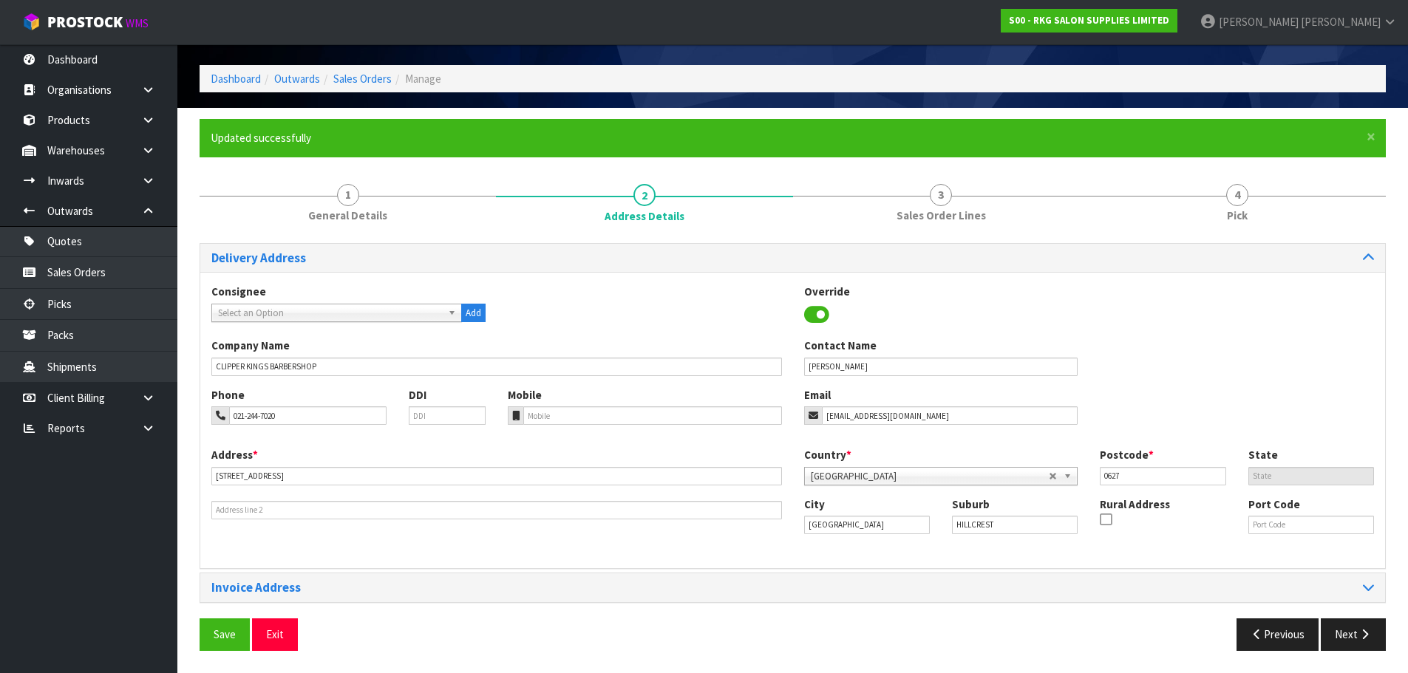
scroll to position [48, 0]
click at [1354, 631] on button "Next" at bounding box center [1353, 635] width 65 height 32
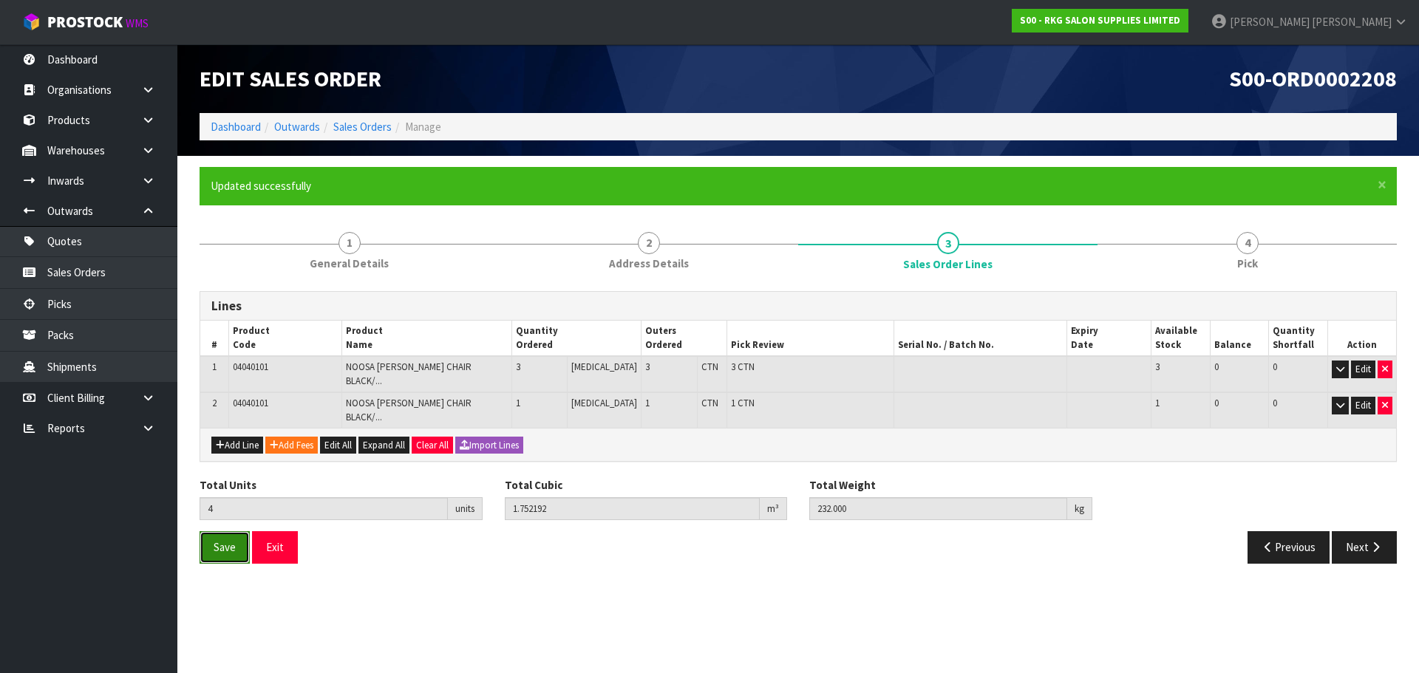
click at [230, 540] on span "Save" at bounding box center [225, 547] width 22 height 14
click at [1366, 531] on button "Next" at bounding box center [1364, 547] width 65 height 32
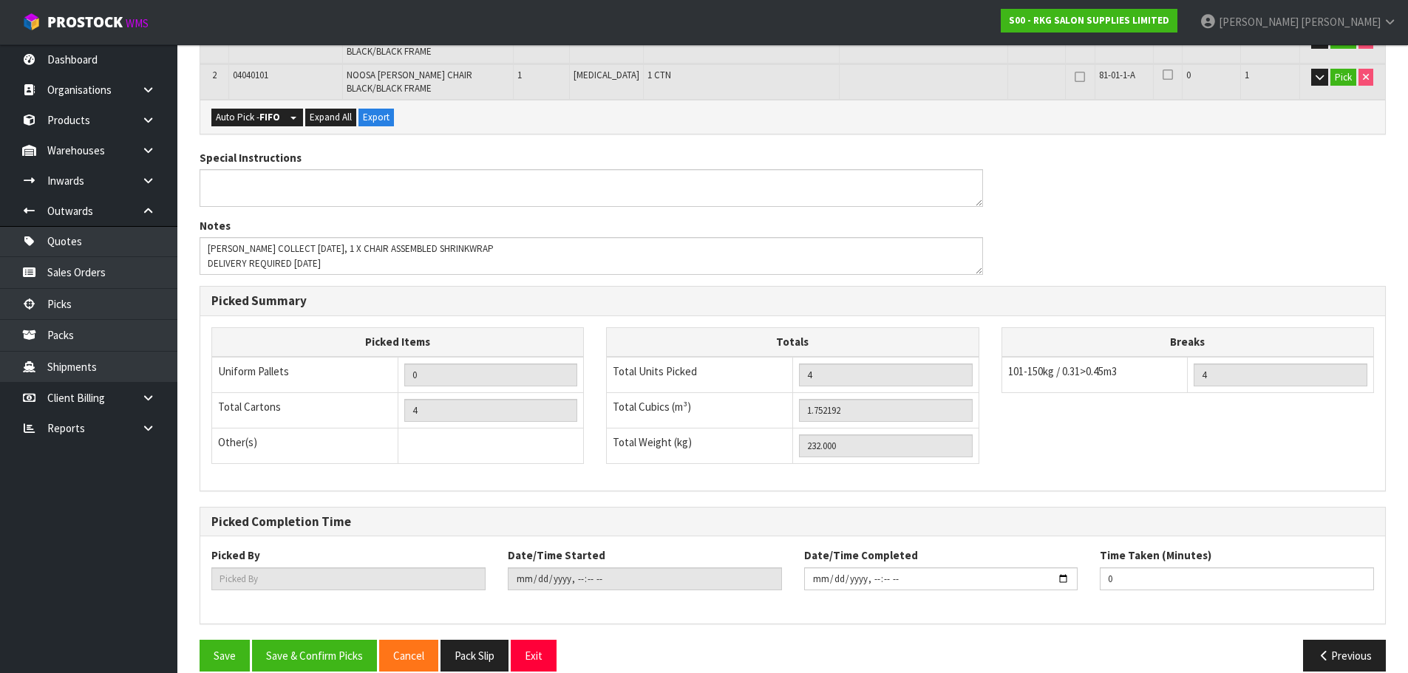
scroll to position [403, 0]
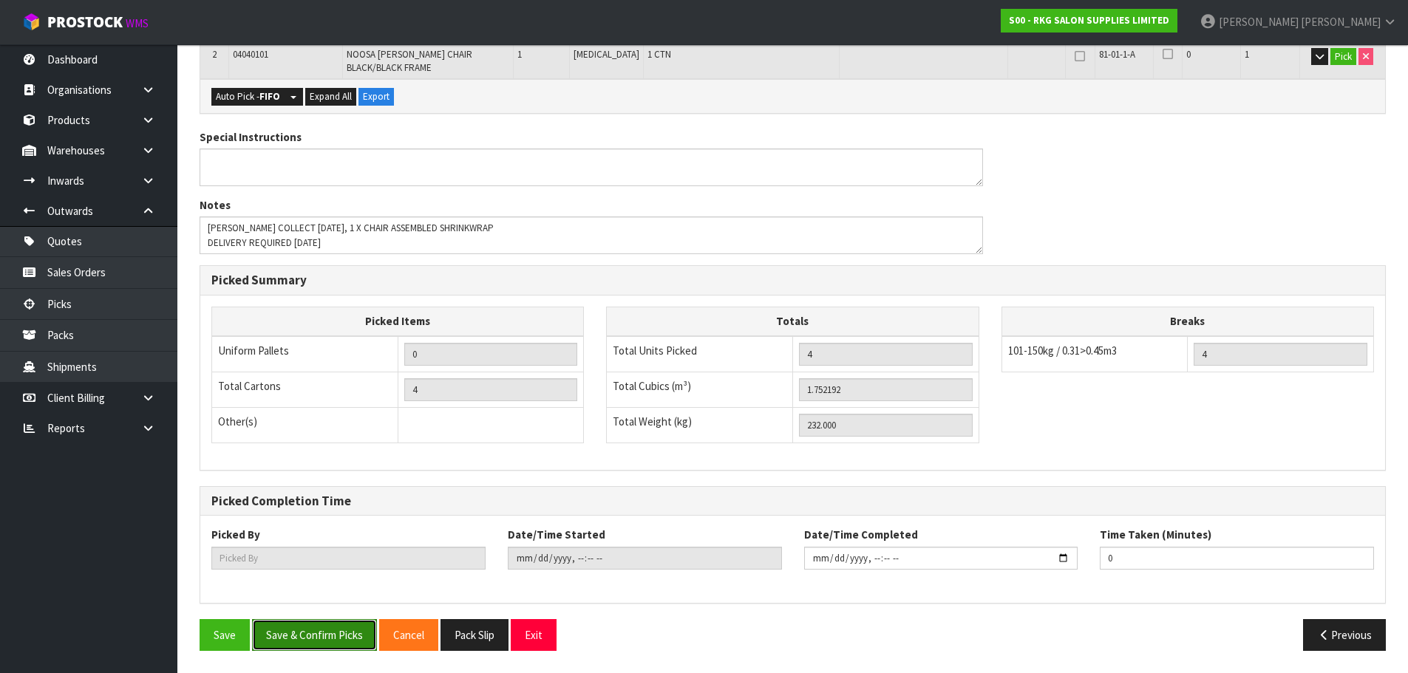
click at [284, 636] on button "Save & Confirm Picks" at bounding box center [314, 635] width 125 height 32
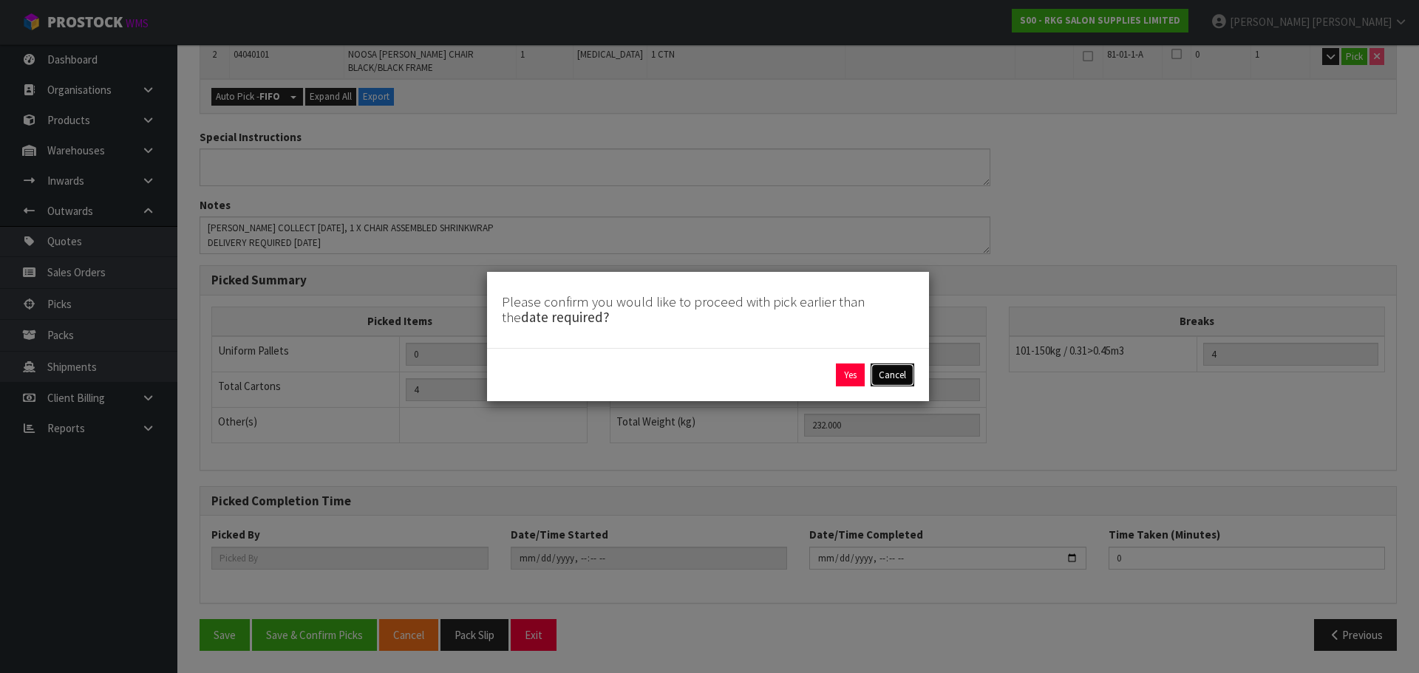
click at [902, 375] on button "Cancel" at bounding box center [893, 376] width 44 height 24
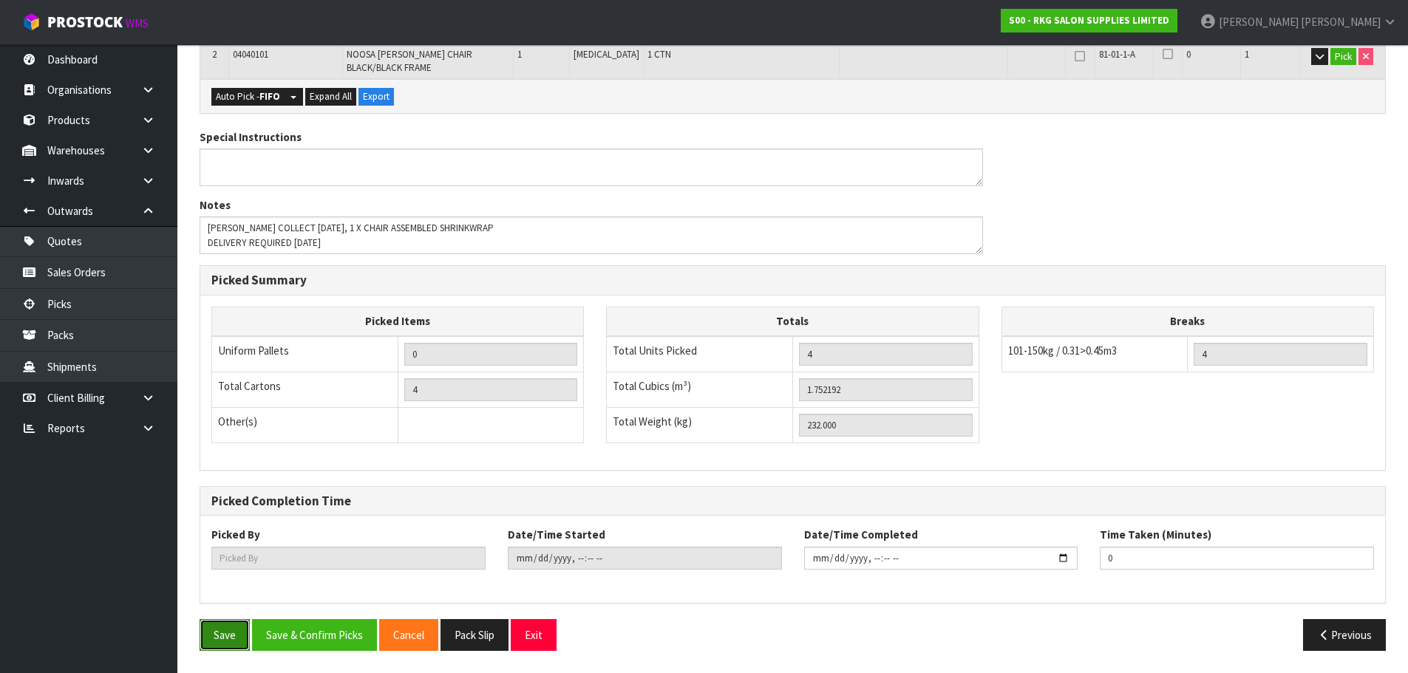
click at [225, 640] on button "Save" at bounding box center [225, 635] width 50 height 32
click at [225, 635] on button "Save" at bounding box center [225, 635] width 50 height 32
click at [536, 633] on button "Exit" at bounding box center [534, 635] width 46 height 32
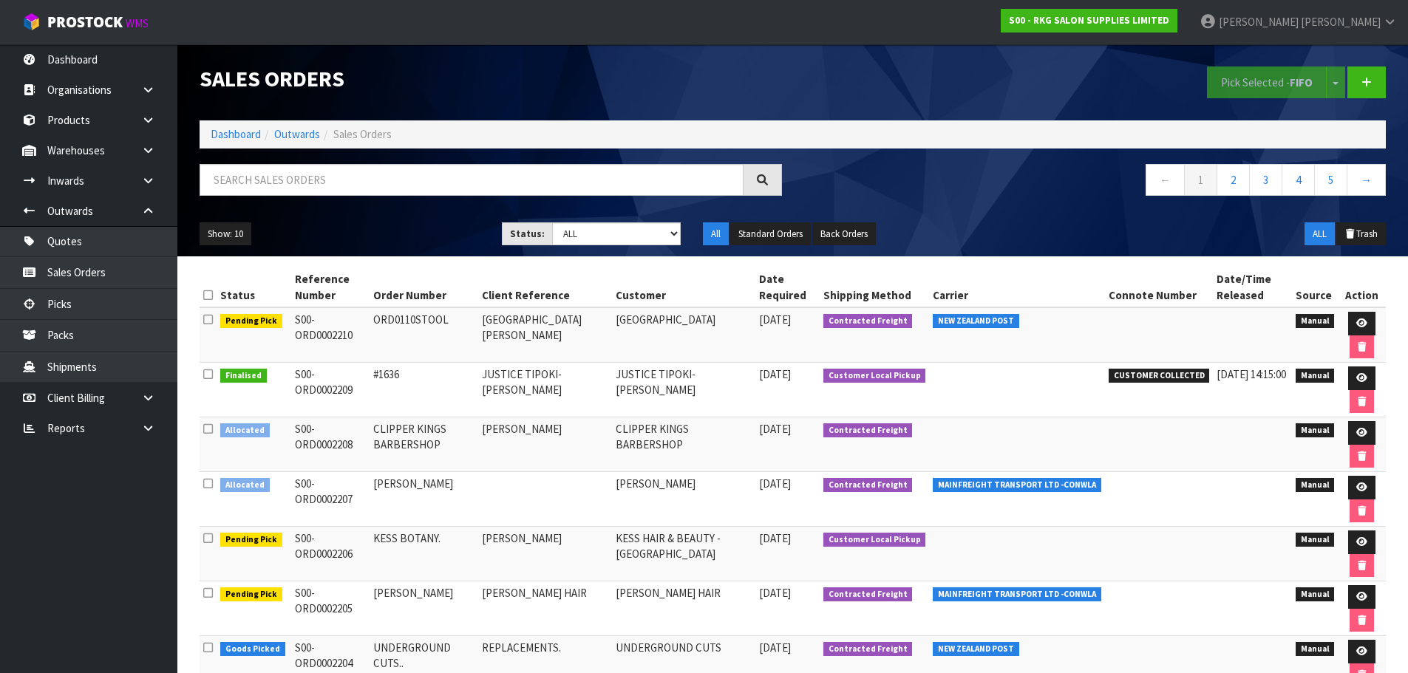
scroll to position [222, 0]
